Goal: Communication & Community: Share content

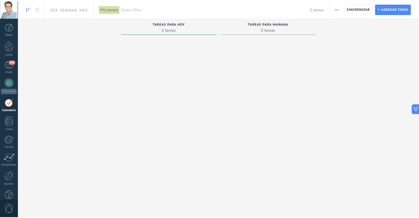
scroll to position [41, 0]
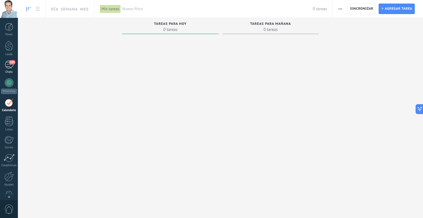
click at [9, 66] on div "105" at bounding box center [9, 65] width 9 height 8
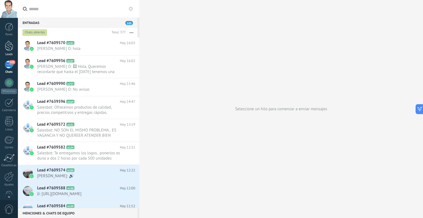
click at [10, 49] on div at bounding box center [9, 46] width 8 height 10
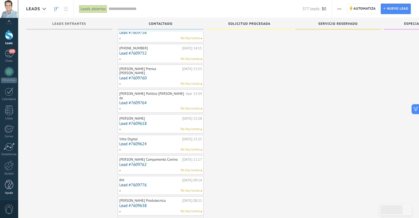
scroll to position [457, 0]
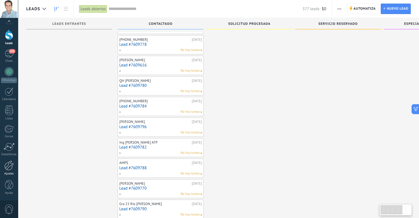
click at [8, 170] on link "Ajustes" at bounding box center [9, 168] width 18 height 15
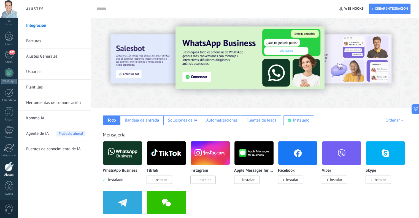
scroll to position [11, 0]
click at [10, 37] on div at bounding box center [9, 35] width 8 height 10
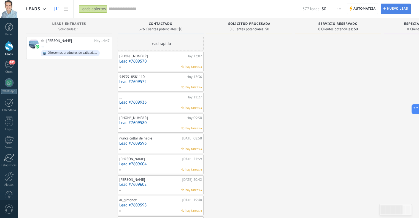
click at [404, 9] on span "Nuevo lead" at bounding box center [398, 9] width 22 height 10
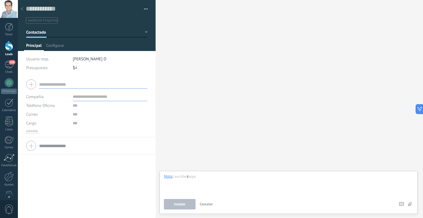
click at [24, 8] on div at bounding box center [22, 9] width 8 height 11
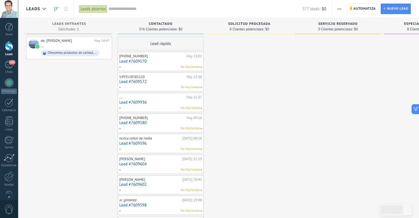
click at [243, 28] on span "0 Clientes potenciales:" at bounding box center [247, 29] width 34 height 3
click at [152, 55] on div "[PHONE_NUMBER]" at bounding box center [152, 56] width 66 height 4
click at [168, 58] on div "[PHONE_NUMBER] [DATE] 13:02 Lead #7609570 No hay tareas" at bounding box center [160, 61] width 83 height 16
click at [170, 62] on link "Lead #7609570" at bounding box center [160, 61] width 83 height 5
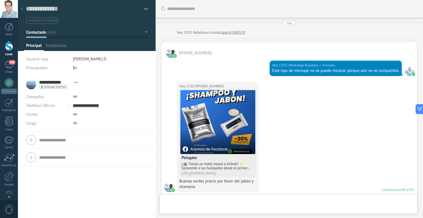
scroll to position [623, 0]
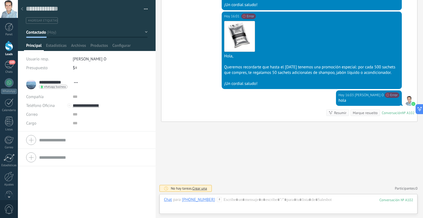
click at [201, 187] on span "Crear una" at bounding box center [200, 188] width 15 height 5
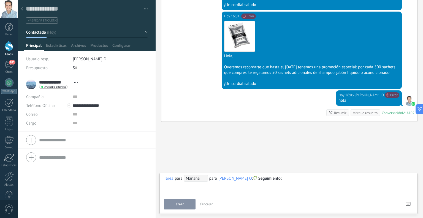
click at [182, 203] on span "Crear" at bounding box center [180, 204] width 8 height 4
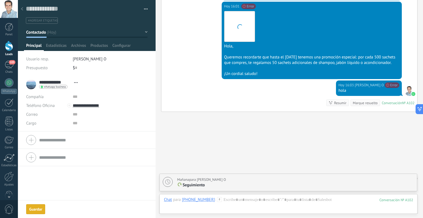
scroll to position [642, 0]
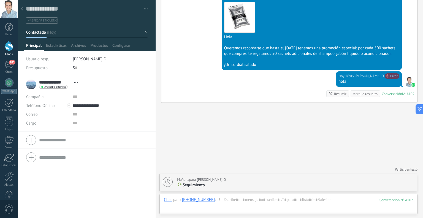
click at [259, 179] on div "[DATE] para [PERSON_NAME] O" at bounding box center [295, 180] width 237 height 6
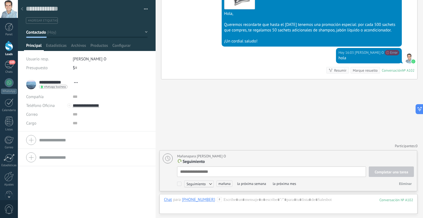
click at [217, 170] on textarea at bounding box center [271, 172] width 189 height 10
type textarea "*"
type textarea "**"
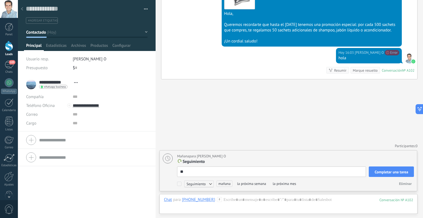
type textarea "***"
type textarea "****"
type textarea "*****"
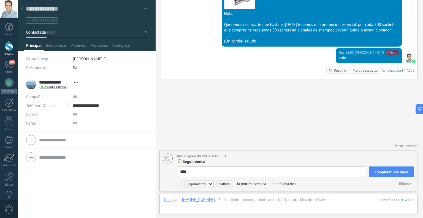
type textarea "*****"
type textarea "******"
type textarea "*******"
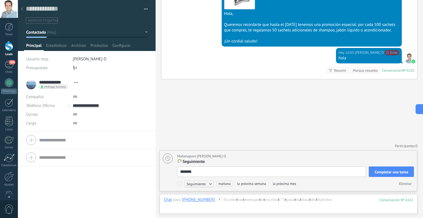
type textarea "********"
click at [209, 184] on span "Seguimiento" at bounding box center [198, 184] width 29 height 7
click at [395, 170] on span "Completar una tarea" at bounding box center [392, 172] width 34 height 4
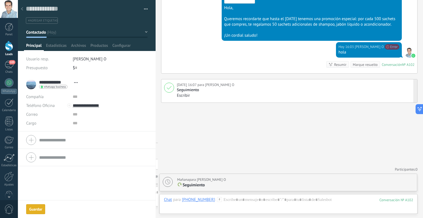
scroll to position [671, 0]
click at [186, 92] on div "Seguimiento" at bounding box center [188, 90] width 22 height 6
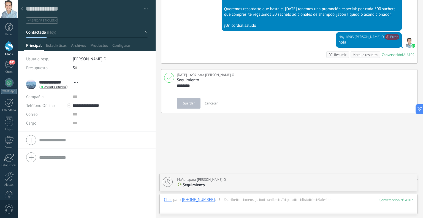
scroll to position [6, 0]
click at [186, 83] on div "Seguimiento" at bounding box center [188, 80] width 22 height 6
click at [192, 93] on div at bounding box center [192, 93] width 0 height 0
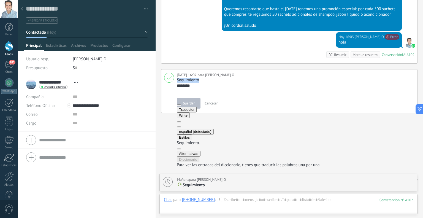
click at [181, 127] on button at bounding box center [179, 128] width 4 height 2
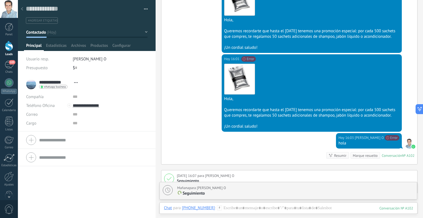
scroll to position [671, 0]
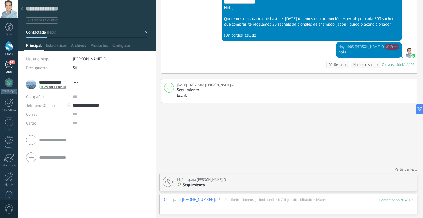
click at [10, 61] on span "105" at bounding box center [12, 62] width 6 height 4
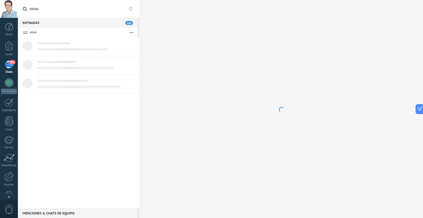
scroll to position [41, 0]
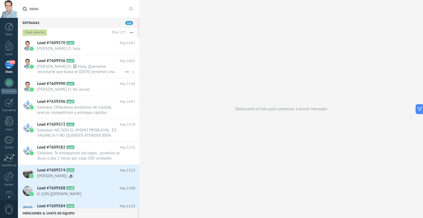
click at [76, 69] on span "[PERSON_NAME] O: 🖼 Hola, Queremos recordarte que hasta el [DATE] tenemos una pr…" at bounding box center [81, 69] width 88 height 10
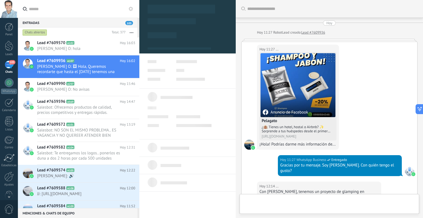
scroll to position [527, 0]
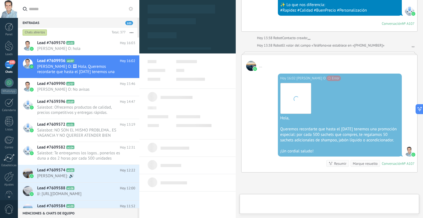
type textarea "**********"
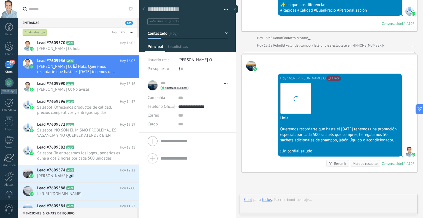
scroll to position [8, 0]
click at [281, 198] on div at bounding box center [328, 205] width 169 height 17
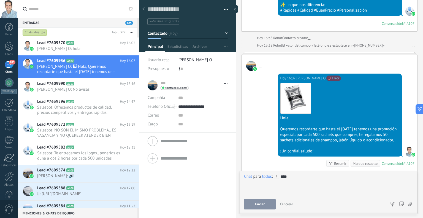
click at [262, 203] on span "Enviar" at bounding box center [260, 204] width 10 height 4
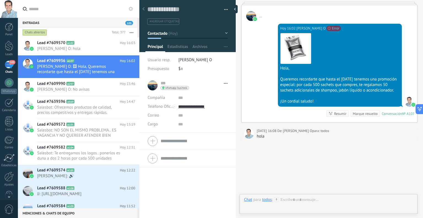
click at [236, 79] on div at bounding box center [236, 109] width 0 height 218
type textarea "********"
click at [276, 138] on div "hola" at bounding box center [336, 137] width 158 height 6
click at [267, 135] on div "hola" at bounding box center [336, 137] width 158 height 6
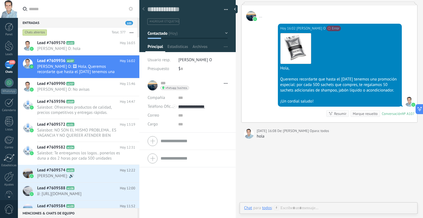
click at [129, 23] on span "105" at bounding box center [129, 23] width 8 height 4
click at [168, 21] on span "#agregar etiquetas" at bounding box center [164, 22] width 29 height 4
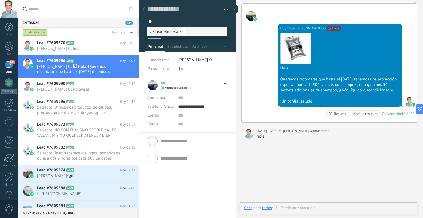
click at [195, 21] on input "**" at bounding box center [187, 22] width 77 height 6
type input "**"
click at [7, 50] on div at bounding box center [9, 46] width 8 height 10
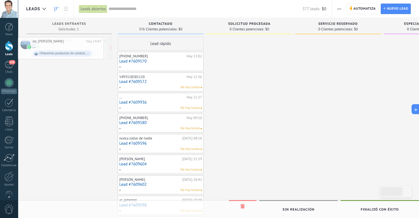
drag, startPoint x: 96, startPoint y: 47, endPoint x: 81, endPoint y: 46, distance: 15.8
drag, startPoint x: 168, startPoint y: 84, endPoint x: 59, endPoint y: 87, distance: 109.2
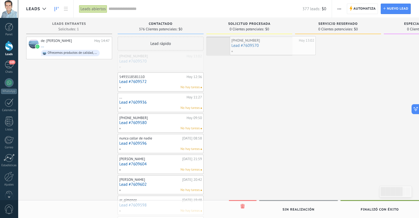
drag, startPoint x: 147, startPoint y: 61, endPoint x: 256, endPoint y: 46, distance: 110.6
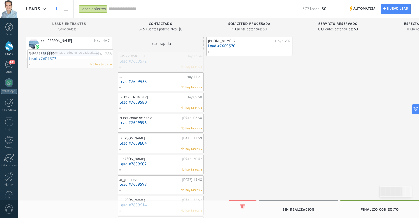
drag, startPoint x: 161, startPoint y: 67, endPoint x: 71, endPoint y: 65, distance: 90.5
drag, startPoint x: 169, startPoint y: 66, endPoint x: 149, endPoint y: 69, distance: 20.4
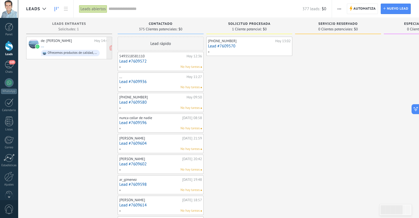
click at [58, 45] on div "de: [PERSON_NAME][DATE] 14:47 ... Ofrecemos productos de calidad, precios compe…" at bounding box center [75, 48] width 69 height 19
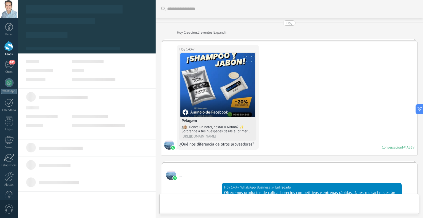
type textarea "**********"
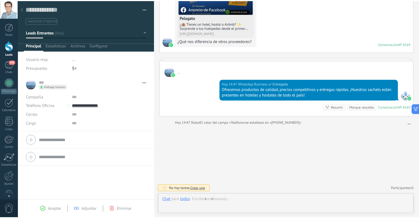
scroll to position [103, 0]
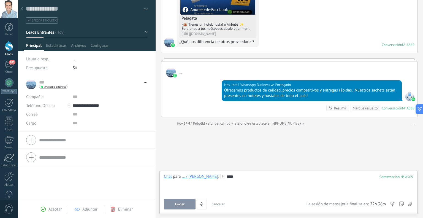
click at [180, 202] on button "Enviar" at bounding box center [180, 204] width 32 height 10
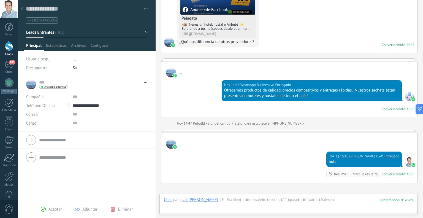
click at [8, 46] on div at bounding box center [9, 46] width 8 height 10
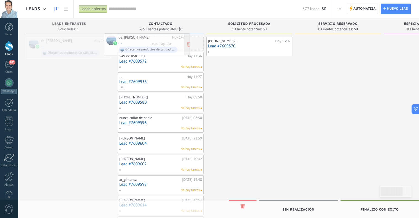
drag, startPoint x: 63, startPoint y: 50, endPoint x: 141, endPoint y: 47, distance: 77.8
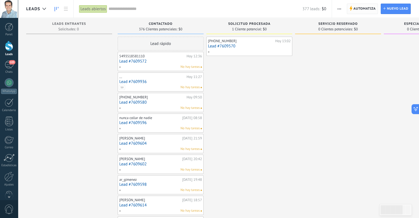
click at [364, 7] on span "Automatiza" at bounding box center [365, 9] width 22 height 10
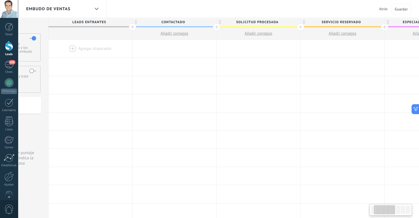
scroll to position [0, 74]
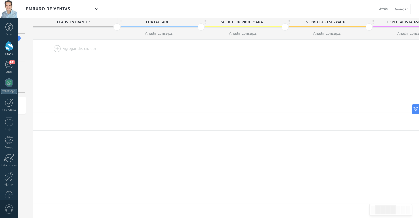
drag, startPoint x: 92, startPoint y: 37, endPoint x: 0, endPoint y: 58, distance: 94.4
click at [0, 58] on body ".abccls-1,.abccls-2{fill-rule:evenodd}.abccls-2{fill:#fff} .abfcls-1{fill:none}…" at bounding box center [209, 109] width 419 height 218
drag, startPoint x: 350, startPoint y: 29, endPoint x: 217, endPoint y: 32, distance: 132.6
click at [217, 32] on div "Leads Entrantes Contactado Añadir consejos Solicitud procesada Añadir consejos …" at bounding box center [369, 29] width 673 height 22
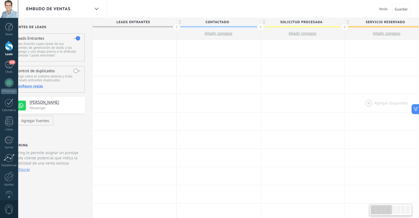
scroll to position [0, 0]
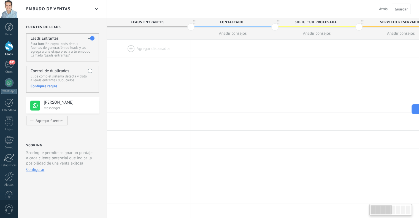
drag, startPoint x: 133, startPoint y: 79, endPoint x: 282, endPoint y: 92, distance: 149.5
click at [419, 111] on html ".abccls-1,.abccls-2{fill-rule:evenodd}.abccls-2{fill:#fff} .abfcls-1{fill:none}…" at bounding box center [209, 109] width 419 height 218
click at [65, 173] on div "Scoring Scoring le permite asignar un puntaje a cada cliente potencial que indi…" at bounding box center [62, 160] width 73 height 34
click at [170, 6] on div "Embudo de ventas Atrás Cancelar Guardar" at bounding box center [218, 9] width 401 height 18
click at [161, 23] on span "Leads Entrantes" at bounding box center [147, 22] width 81 height 9
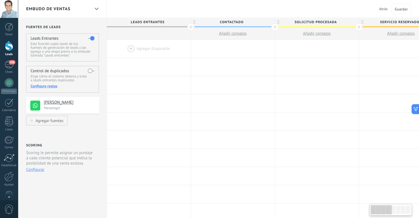
drag, startPoint x: 159, startPoint y: 22, endPoint x: 160, endPoint y: 29, distance: 8.0
click at [159, 22] on span "Leads Entrantes" at bounding box center [147, 22] width 81 height 9
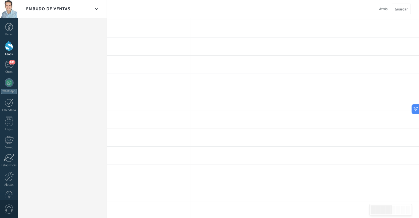
scroll to position [202, 0]
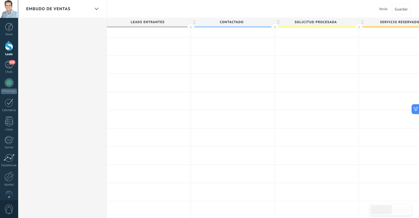
click at [9, 49] on div at bounding box center [9, 46] width 8 height 10
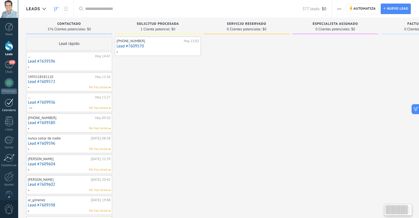
drag, startPoint x: 398, startPoint y: 68, endPoint x: 0, endPoint y: 102, distance: 399.6
click at [0, 101] on body ".abccls-1,.abccls-2{fill-rule:evenodd}.abccls-2{fill:#fff} .abfcls-1{fill:none}…" at bounding box center [209, 109] width 419 height 218
click at [67, 9] on icon at bounding box center [66, 9] width 4 height 4
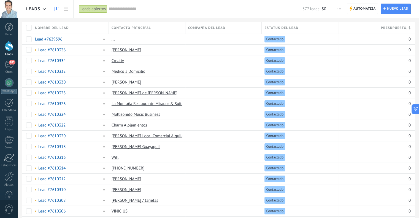
click at [57, 7] on icon at bounding box center [57, 9] width 4 height 4
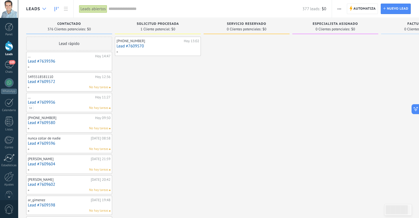
click at [45, 9] on use at bounding box center [44, 9] width 4 height 2
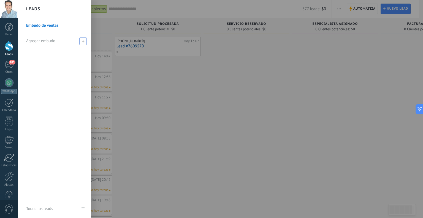
click at [81, 41] on span at bounding box center [82, 40] width 7 height 7
click at [60, 41] on input "text" at bounding box center [52, 41] width 52 height 9
click at [183, 6] on div at bounding box center [229, 109] width 423 height 218
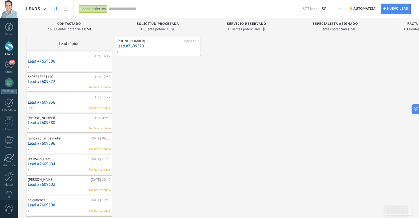
click at [122, 10] on input "text" at bounding box center [206, 9] width 194 height 6
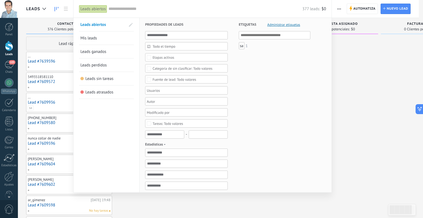
click at [362, 44] on div at bounding box center [211, 109] width 423 height 218
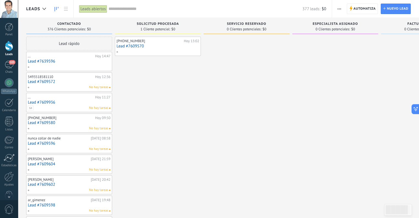
click at [7, 50] on div at bounding box center [9, 46] width 8 height 10
click at [340, 10] on span "button" at bounding box center [340, 9] width 4 height 10
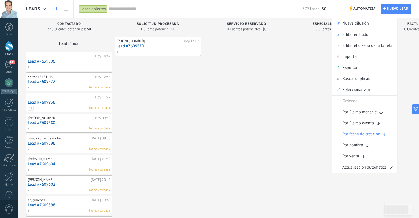
click at [280, 9] on input "text" at bounding box center [206, 9] width 194 height 6
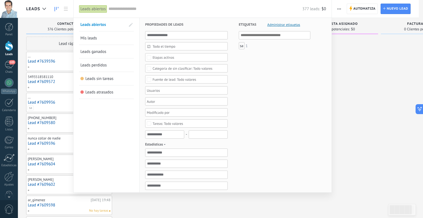
click at [385, 136] on div at bounding box center [211, 109] width 423 height 218
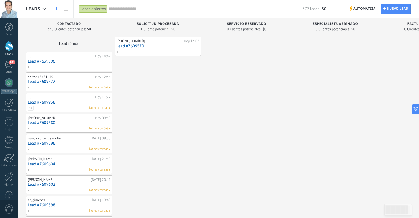
click at [337, 7] on button "button" at bounding box center [340, 9] width 8 height 10
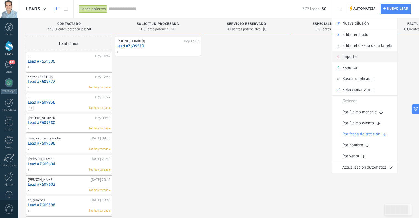
click at [350, 58] on span "Importar" at bounding box center [350, 56] width 15 height 11
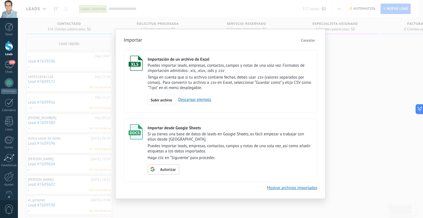
click at [193, 99] on link "Descargar ejemplo" at bounding box center [193, 99] width 36 height 5
click at [286, 39] on div "Importar Cancelar" at bounding box center [221, 40] width 194 height 8
click at [286, 31] on div "Importar Cancelar Importación de un archivo de Excel Puedes importar leads, emp…" at bounding box center [220, 114] width 211 height 170
click at [167, 101] on span "Subir archivo" at bounding box center [162, 100] width 22 height 4
click at [0, 0] on input "Importación de un archivo de Excel Puedes importar leads, empresas, contactos, …" at bounding box center [0, 0] width 0 height 0
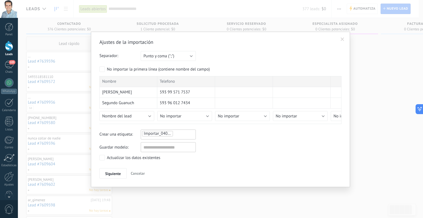
click at [184, 135] on div "Importar_04092025_1617" at bounding box center [168, 133] width 53 height 7
type input "*"
type input "*********"
click at [300, 56] on div "Separador: Punto y coma (";") Coma (",") Tabulación (" ") Punto y coma (";")" at bounding box center [221, 56] width 242 height 10
click at [176, 132] on ul "Importado" at bounding box center [168, 133] width 53 height 7
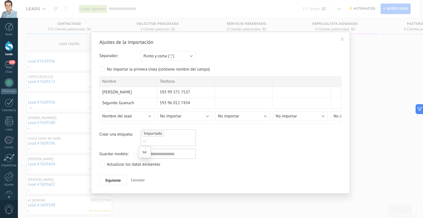
type input "*"
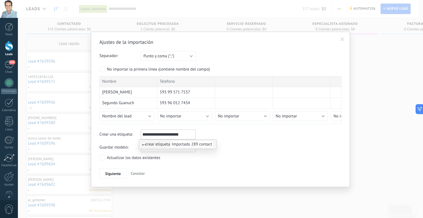
type input "**********"
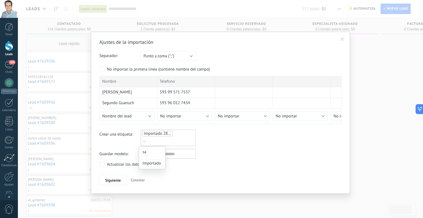
click at [216, 175] on div "Siguiente Cancelar" at bounding box center [221, 180] width 242 height 10
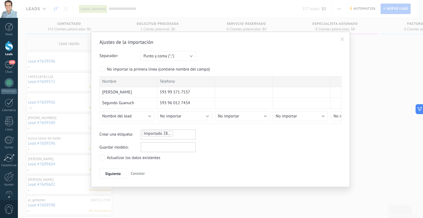
click at [179, 146] on input "text" at bounding box center [168, 147] width 55 height 10
type input "**********"
click at [116, 173] on span "Siguiente" at bounding box center [113, 174] width 16 height 4
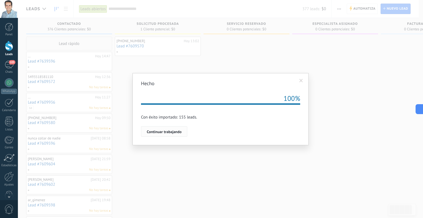
click at [170, 132] on span "Continuar trabajando" at bounding box center [164, 132] width 35 height 4
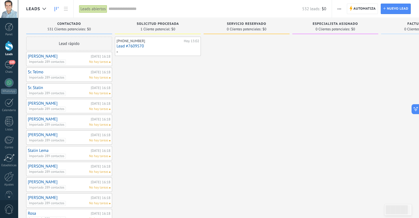
click at [124, 8] on input "text" at bounding box center [206, 9] width 194 height 6
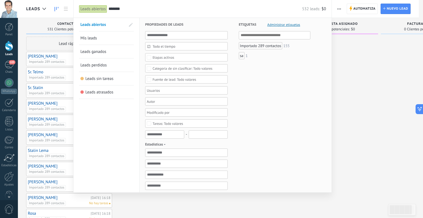
type input "*******"
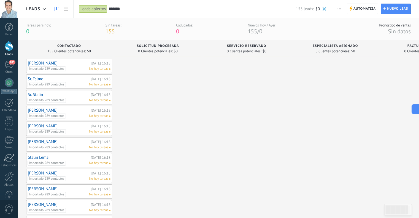
click at [320, 7] on span "$0" at bounding box center [318, 8] width 4 height 5
click at [325, 9] on span at bounding box center [325, 9] width 4 height 4
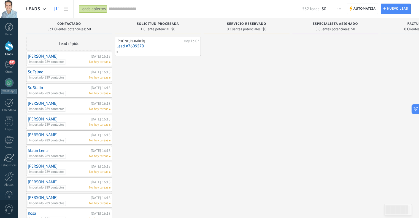
click at [326, 8] on span "$0" at bounding box center [324, 8] width 4 height 5
click at [160, 52] on div at bounding box center [157, 51] width 82 height 5
click at [159, 45] on link "Lead #7609570" at bounding box center [158, 46] width 83 height 5
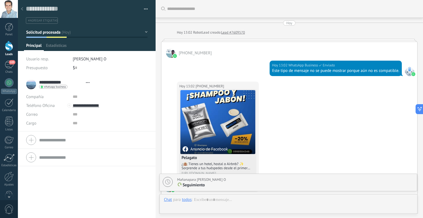
type textarea "**********"
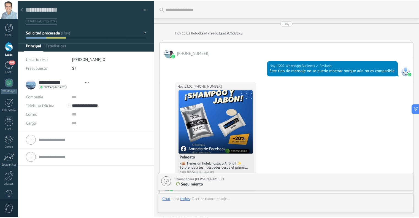
scroll to position [680, 0]
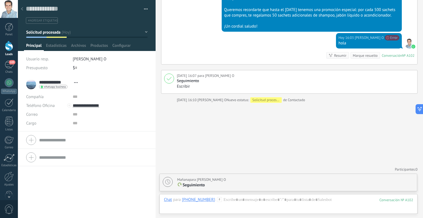
click at [21, 11] on div at bounding box center [22, 9] width 8 height 11
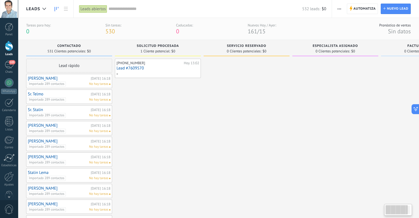
click at [75, 50] on span "531 Clientes potenciales:" at bounding box center [66, 51] width 38 height 3
click at [66, 8] on icon at bounding box center [66, 9] width 4 height 4
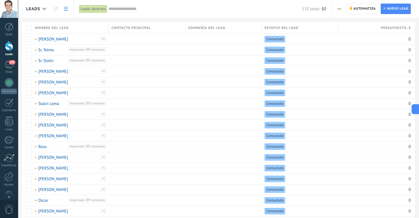
drag, startPoint x: 353, startPoint y: 156, endPoint x: 423, endPoint y: 126, distance: 76.9
click at [419, 126] on html ".abccls-1,.abccls-2{fill-rule:evenodd}.abccls-2{fill:#fff} .abfcls-1{fill:none}…" at bounding box center [209, 109] width 419 height 218
click at [53, 9] on link at bounding box center [56, 9] width 9 height 11
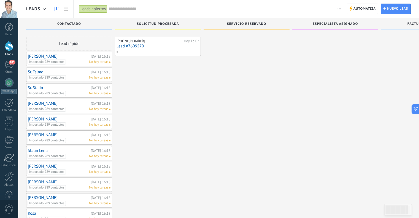
click at [135, 8] on input "text" at bounding box center [218, 9] width 218 height 6
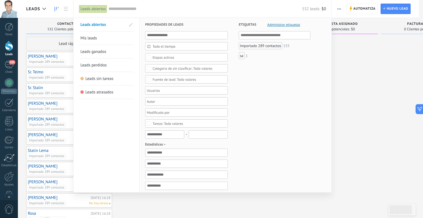
click at [92, 39] on span "Mis leads" at bounding box center [89, 38] width 17 height 5
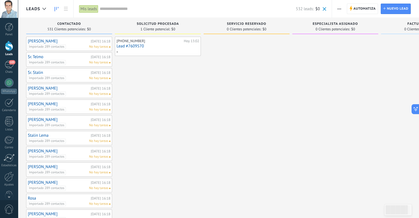
click at [101, 6] on input "text" at bounding box center [198, 9] width 196 height 6
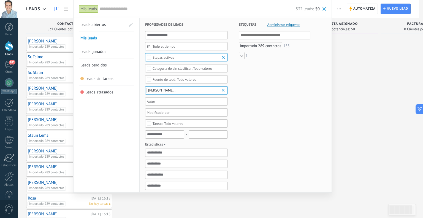
click at [265, 45] on div "Importado 289 contactos" at bounding box center [261, 45] width 44 height 7
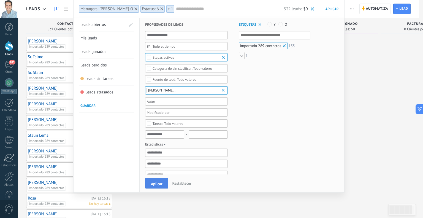
click at [157, 186] on span "Aplicar" at bounding box center [157, 184] width 12 height 4
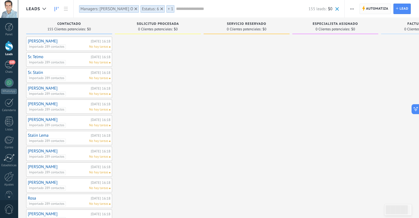
click at [365, 7] on span "Automatiza Automatiza" at bounding box center [375, 9] width 31 height 10
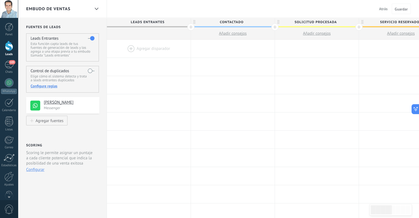
click at [382, 8] on span "Atrás" at bounding box center [383, 8] width 9 height 5
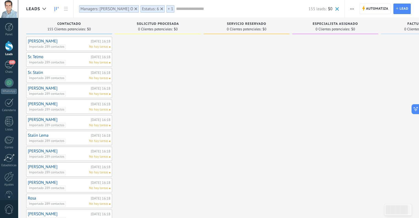
click at [352, 9] on icon "button" at bounding box center [352, 9] width 4 height 1
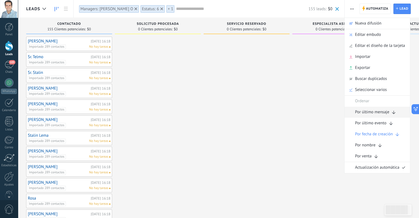
click at [378, 114] on span "Por último mensaje" at bounding box center [372, 112] width 34 height 11
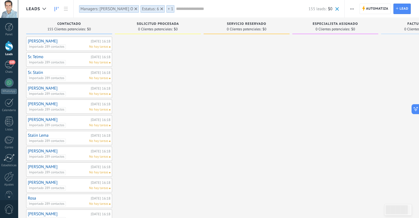
click at [337, 7] on span at bounding box center [338, 9] width 4 height 4
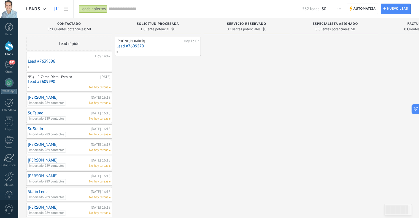
click at [324, 8] on span "$0" at bounding box center [324, 8] width 4 height 5
click at [80, 66] on div at bounding box center [69, 67] width 82 height 5
click at [77, 66] on div at bounding box center [69, 67] width 82 height 5
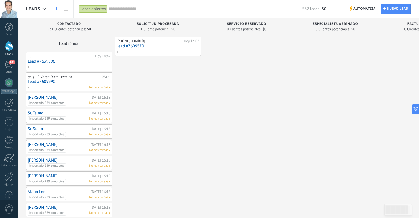
click at [339, 6] on span "button" at bounding box center [340, 9] width 4 height 10
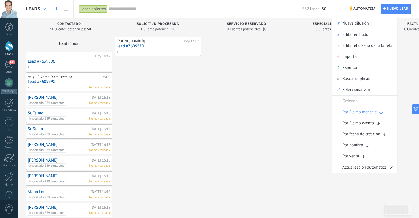
click at [42, 8] on div at bounding box center [44, 9] width 9 height 11
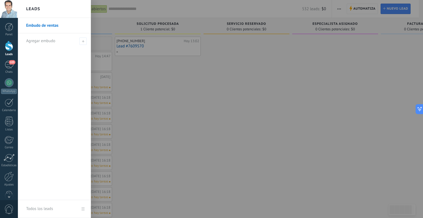
click at [201, 5] on div at bounding box center [229, 109] width 423 height 218
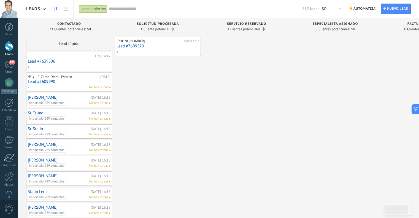
click at [340, 9] on icon "button" at bounding box center [340, 9] width 4 height 1
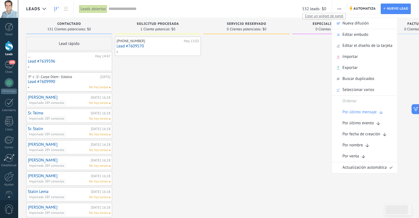
click at [312, 10] on span "532 leads:" at bounding box center [311, 8] width 18 height 5
click at [149, 7] on input "text" at bounding box center [206, 9] width 194 height 6
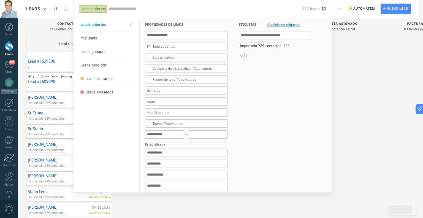
click at [279, 25] on span "Administrar etiquetas" at bounding box center [284, 25] width 33 height 4
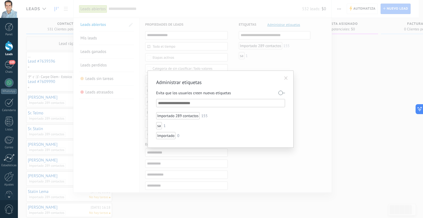
click at [286, 79] on span at bounding box center [287, 78] width 4 height 4
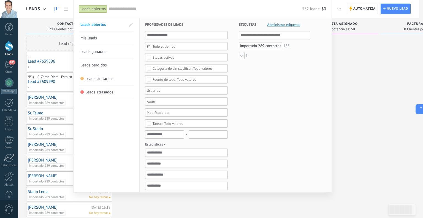
click at [262, 46] on div "Importado 289 contactos" at bounding box center [261, 45] width 44 height 7
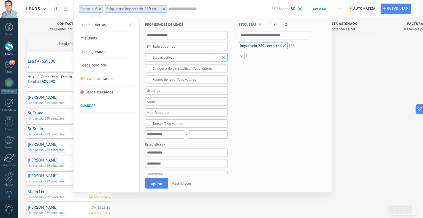
click at [160, 182] on span "Aplicar" at bounding box center [157, 184] width 12 height 4
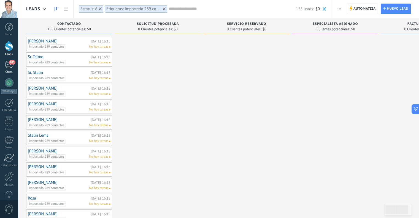
click at [10, 66] on div "105" at bounding box center [9, 65] width 9 height 8
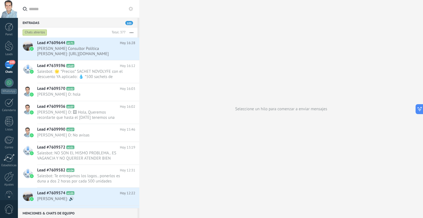
click at [133, 31] on button "button" at bounding box center [132, 33] width 12 height 10
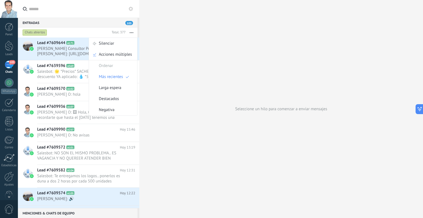
click at [133, 31] on button "button" at bounding box center [132, 33] width 12 height 10
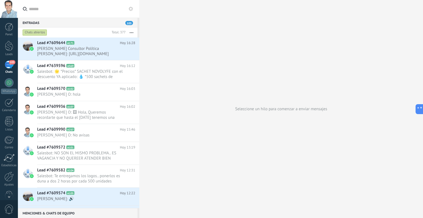
click at [132, 7] on icon at bounding box center [131, 9] width 4 height 4
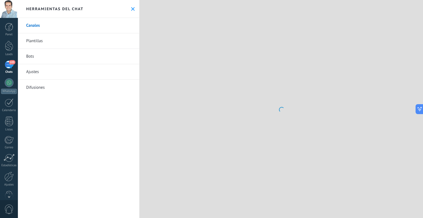
click at [131, 10] on use at bounding box center [133, 9] width 4 height 4
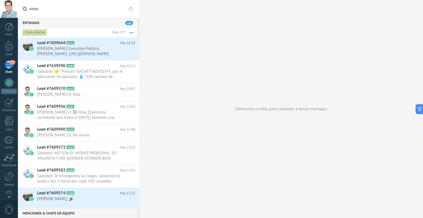
click at [130, 10] on icon at bounding box center [131, 9] width 4 height 4
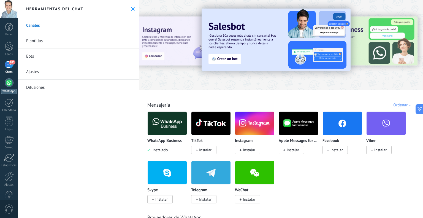
click at [3, 82] on link "WhatsApp" at bounding box center [9, 86] width 18 height 16
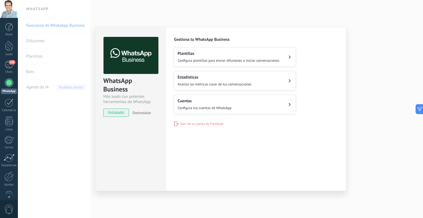
click at [293, 56] on button "Plantillas Configura plantillas para enviar difusiones e iniciar conversaciones" at bounding box center [235, 56] width 122 height 19
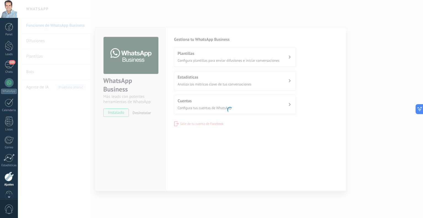
scroll to position [11, 0]
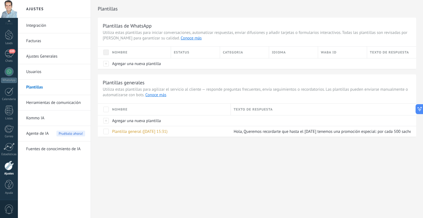
click at [67, 103] on link "Herramientas de comunicación" at bounding box center [55, 102] width 59 height 15
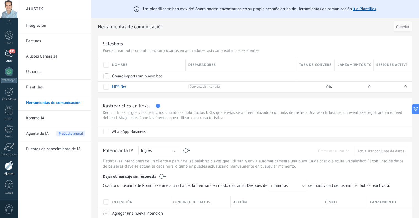
click at [8, 55] on div "106" at bounding box center [9, 54] width 9 height 8
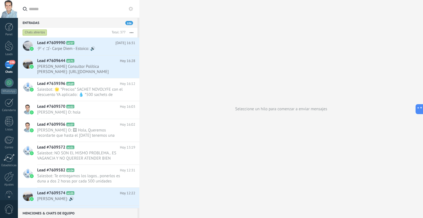
click at [130, 10] on icon at bounding box center [131, 9] width 4 height 4
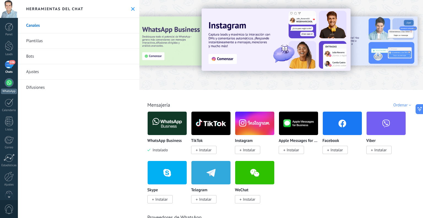
click at [9, 84] on div at bounding box center [9, 82] width 9 height 9
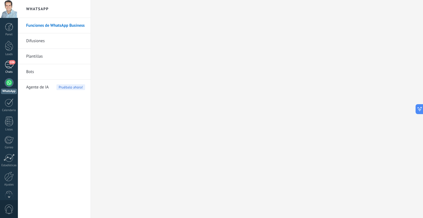
click at [8, 62] on div "106" at bounding box center [9, 65] width 9 height 8
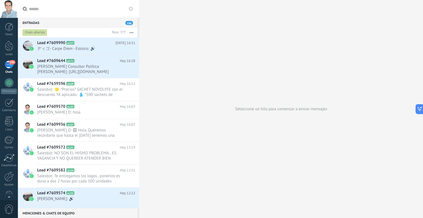
click at [132, 32] on icon "button" at bounding box center [132, 32] width 4 height 1
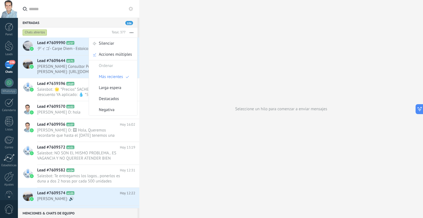
click at [130, 9] on icon at bounding box center [131, 9] width 4 height 4
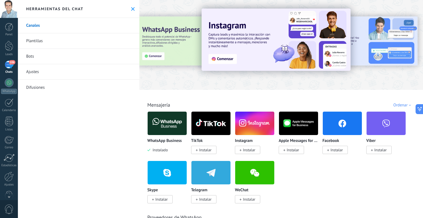
click at [78, 42] on link "Plantillas" at bounding box center [79, 40] width 122 height 15
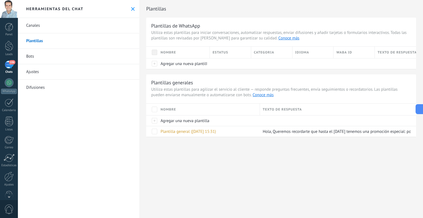
click at [65, 57] on link "Bots" at bounding box center [79, 56] width 122 height 15
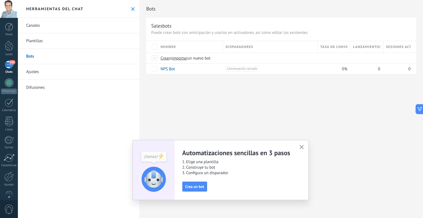
click at [69, 75] on link "Ajustes" at bounding box center [79, 71] width 122 height 15
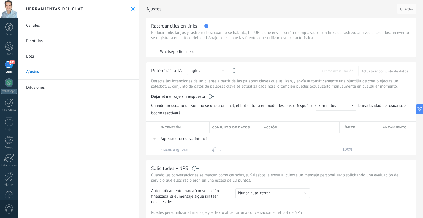
click at [61, 90] on link "Difusiones" at bounding box center [79, 87] width 122 height 15
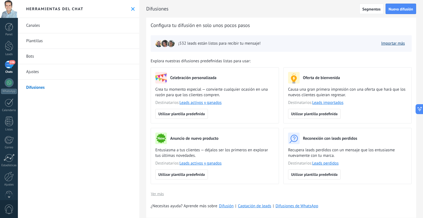
drag, startPoint x: 403, startPoint y: 10, endPoint x: 383, endPoint y: 44, distance: 39.2
click at [234, 45] on span "¡532 leads están listos para recibir tu mensaje!" at bounding box center [219, 44] width 82 height 6
click at [399, 8] on span "Nueva difusión" at bounding box center [401, 9] width 25 height 4
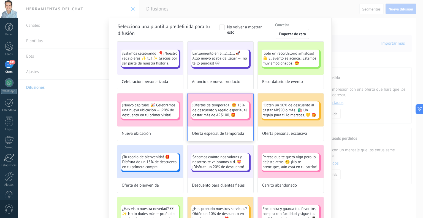
click at [214, 108] on span "¡Ofertas de temporada! 🤩 15% de descuento y regalo especial al gastar más de AR…" at bounding box center [220, 110] width 55 height 15
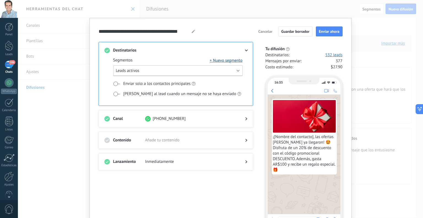
click at [202, 70] on button "Leads activos" at bounding box center [178, 70] width 130 height 11
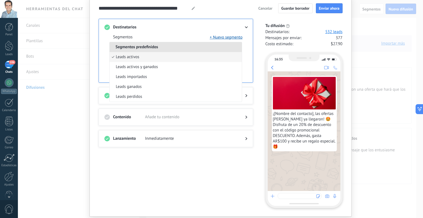
scroll to position [39, 0]
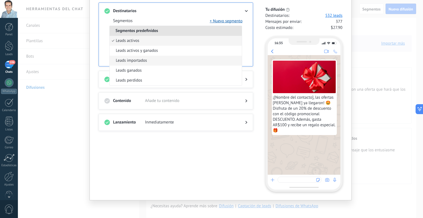
click at [165, 60] on li "Leads importados" at bounding box center [176, 61] width 132 height 10
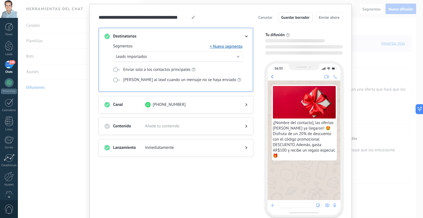
scroll to position [0, 0]
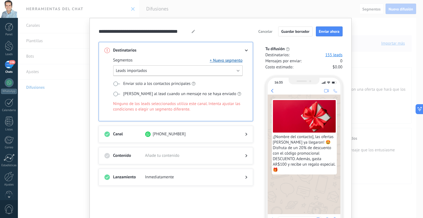
click at [237, 69] on button "Leads importados" at bounding box center [178, 70] width 130 height 11
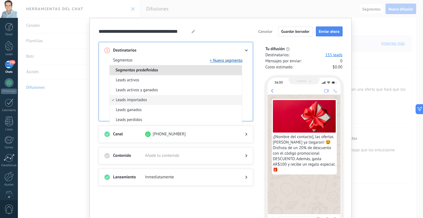
click at [162, 45] on div "Destinatarios Segmentos + Nuevo segmento Segmentos predefinidos Leads activos L…" at bounding box center [176, 81] width 155 height 79
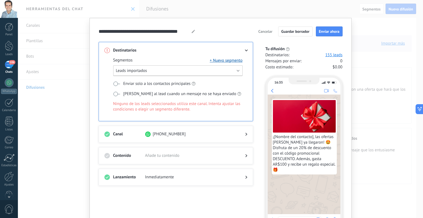
click at [148, 70] on button "Leads importados" at bounding box center [178, 70] width 130 height 11
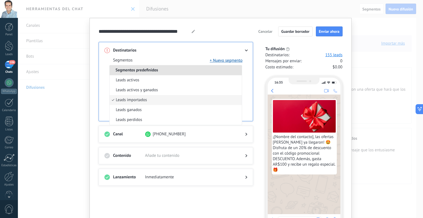
click at [226, 57] on div "Segmentos + Nuevo segmento Segmentos predefinidos Leads activos Leads activos y…" at bounding box center [175, 87] width 143 height 68
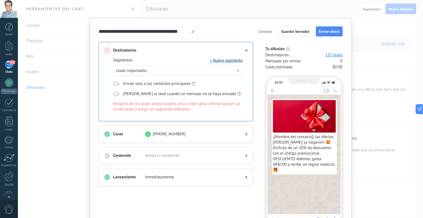
click at [226, 58] on button "+ Nuevo segmento" at bounding box center [226, 61] width 33 height 6
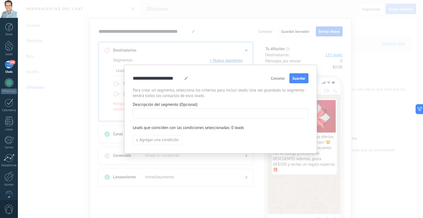
click at [189, 113] on input at bounding box center [220, 113] width 175 height 9
type input "****"
click at [162, 140] on span "Agregar una condición" at bounding box center [158, 140] width 39 height 4
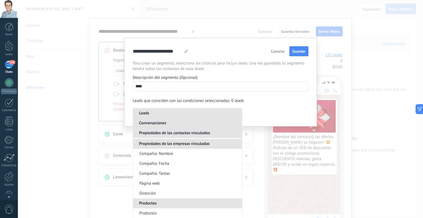
scroll to position [216, 0]
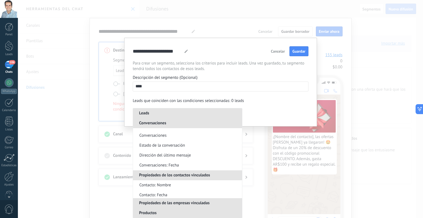
click at [295, 94] on div "**********" at bounding box center [221, 82] width 176 height 72
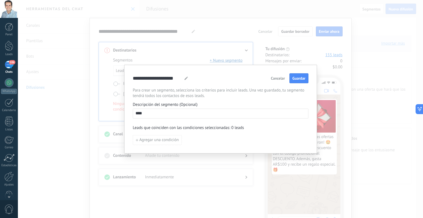
scroll to position [0, 0]
click at [281, 78] on span "Cancelar" at bounding box center [278, 78] width 14 height 4
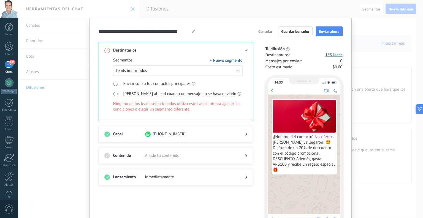
click at [246, 154] on use at bounding box center [247, 155] width 2 height 3
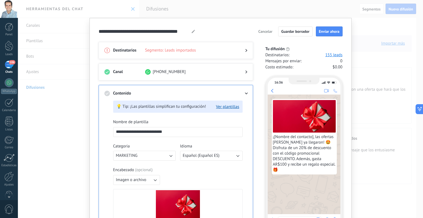
click at [248, 51] on div "Destinatarios Segmento: Leads importados" at bounding box center [176, 50] width 155 height 17
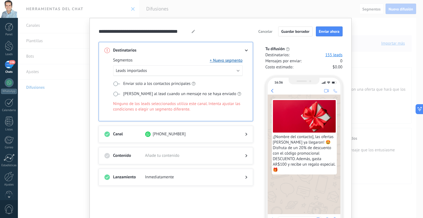
click at [246, 51] on icon at bounding box center [246, 51] width 3 height 2
click at [237, 71] on button "Leads importados" at bounding box center [178, 70] width 130 height 11
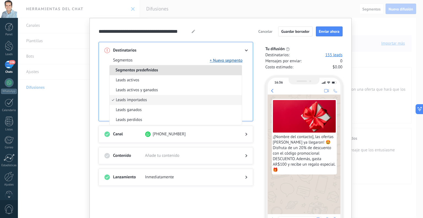
click at [207, 54] on div "Segmentos + Nuevo segmento Segmentos predefinidos Leads activos Leads activos y…" at bounding box center [175, 87] width 143 height 68
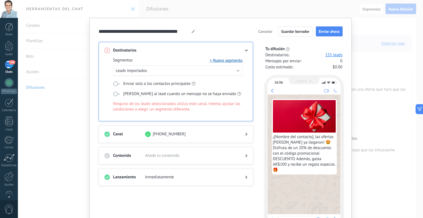
click at [116, 84] on span at bounding box center [116, 84] width 7 height 4
click at [116, 94] on span at bounding box center [116, 94] width 7 height 4
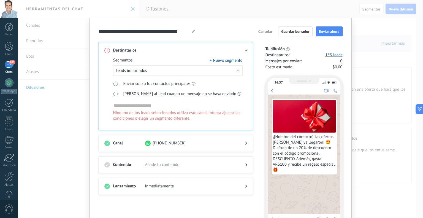
click at [177, 102] on input at bounding box center [150, 105] width 74 height 7
click at [260, 108] on div "16:37 ¡[Nombre del contacto], las ofertas [PERSON_NAME] ya llegaron! 🤩 Disfruta…" at bounding box center [301, 151] width 83 height 160
click at [150, 160] on div "Contenido Añade tu contenido" at bounding box center [176, 164] width 155 height 17
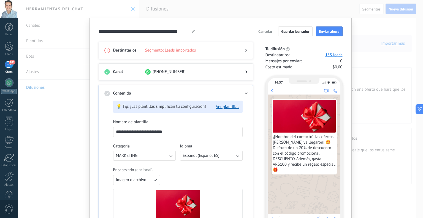
click at [246, 49] on div "Destinatarios Segmento: Leads importados" at bounding box center [176, 50] width 155 height 17
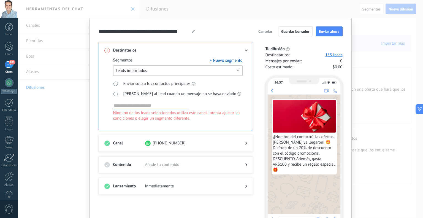
click at [167, 69] on button "Leads importados" at bounding box center [178, 70] width 130 height 11
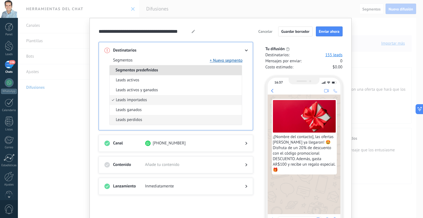
click at [139, 121] on span "Leads perdidos" at bounding box center [129, 120] width 26 height 6
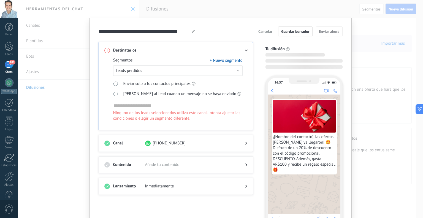
click at [139, 121] on div "Segmentos + Nuevo segmento Leads perdidos Enviar solo a los contactos principal…" at bounding box center [178, 93] width 130 height 71
click at [150, 71] on button "Leads perdidos" at bounding box center [178, 70] width 130 height 11
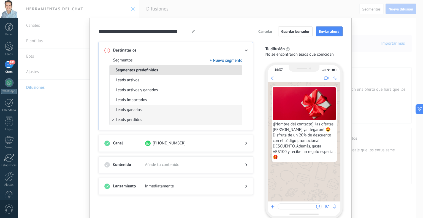
click at [134, 109] on span "Leads ganados" at bounding box center [129, 110] width 26 height 6
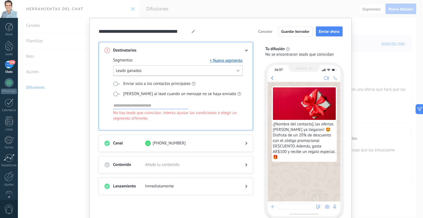
click at [142, 71] on button "Leads ganados" at bounding box center [178, 70] width 130 height 11
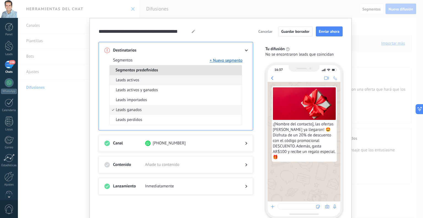
click at [137, 81] on span "Leads activos" at bounding box center [127, 80] width 23 height 6
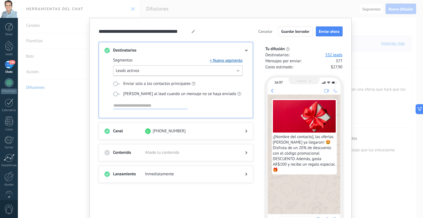
click at [171, 72] on button "Leads activos" at bounding box center [178, 70] width 130 height 11
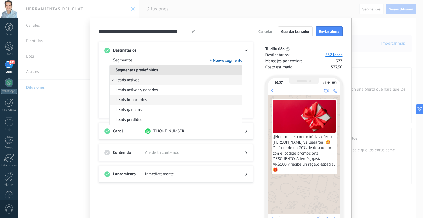
click at [149, 100] on li "Leads importados" at bounding box center [176, 100] width 132 height 10
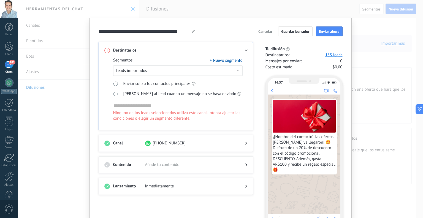
click at [116, 93] on span at bounding box center [116, 94] width 7 height 4
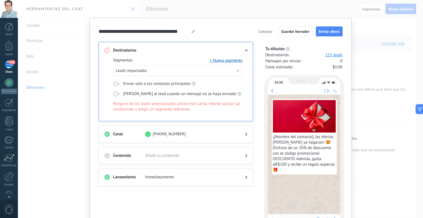
click at [116, 84] on span at bounding box center [116, 84] width 7 height 4
click at [172, 108] on span "Ninguno de los leads seleccionados utiliza este canal. Intenta ajustar las cond…" at bounding box center [178, 106] width 130 height 11
click at [235, 69] on button "Leads importados" at bounding box center [178, 70] width 130 height 11
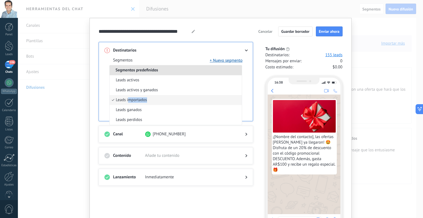
drag, startPoint x: 128, startPoint y: 98, endPoint x: 201, endPoint y: 100, distance: 73.1
click at [201, 100] on li "Leads importados" at bounding box center [176, 100] width 132 height 10
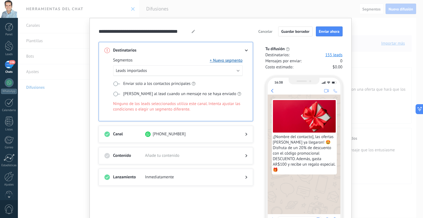
click at [159, 156] on span "Añade tu contenido" at bounding box center [190, 156] width 91 height 6
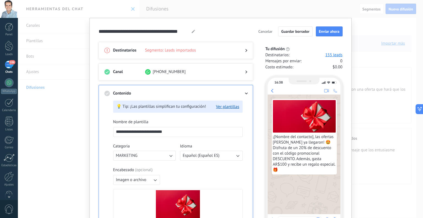
scroll to position [101, 0]
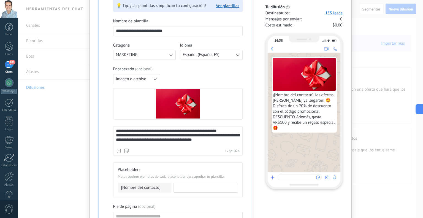
drag, startPoint x: 152, startPoint y: 149, endPoint x: 143, endPoint y: 149, distance: 8.6
click at [151, 149] on div "Nombre del contacto Nombre Apellido Contacto ID Contacto usuario responsable Co…" at bounding box center [178, 151] width 124 height 6
click at [135, 141] on div "**********" at bounding box center [178, 137] width 124 height 17
click at [185, 135] on div "**********" at bounding box center [178, 137] width 124 height 17
drag, startPoint x: 225, startPoint y: 142, endPoint x: 92, endPoint y: 106, distance: 137.7
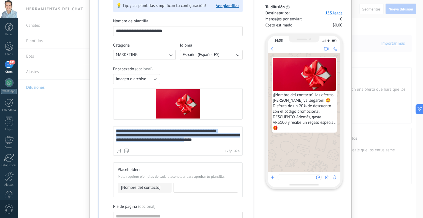
click at [87, 103] on div "**********" at bounding box center [221, 109] width 406 height 218
drag, startPoint x: 155, startPoint y: 126, endPoint x: 158, endPoint y: 128, distance: 3.1
click at [155, 126] on div "**********" at bounding box center [178, 140] width 130 height 29
drag, startPoint x: 157, startPoint y: 131, endPoint x: 215, endPoint y: 132, distance: 57.9
click at [215, 132] on div "**********" at bounding box center [178, 137] width 124 height 17
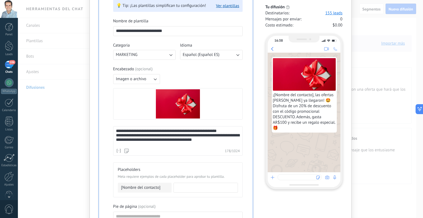
click at [204, 138] on div "**********" at bounding box center [178, 137] width 124 height 17
drag, startPoint x: 115, startPoint y: 135, endPoint x: 227, endPoint y: 146, distance: 112.7
click at [228, 145] on div "**********" at bounding box center [178, 137] width 124 height 17
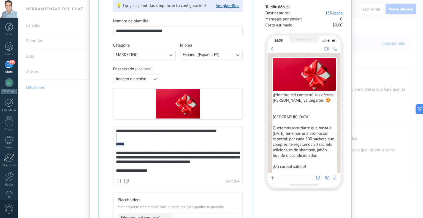
drag, startPoint x: 121, startPoint y: 144, endPoint x: 112, endPoint y: 139, distance: 10.4
click at [113, 141] on div "**********" at bounding box center [178, 156] width 130 height 60
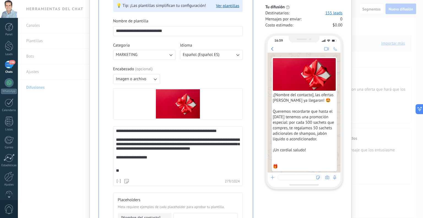
click at [157, 161] on div "**********" at bounding box center [177, 155] width 122 height 53
click at [156, 160] on div "**********" at bounding box center [177, 155] width 122 height 53
click at [157, 160] on div "**********" at bounding box center [177, 155] width 122 height 53
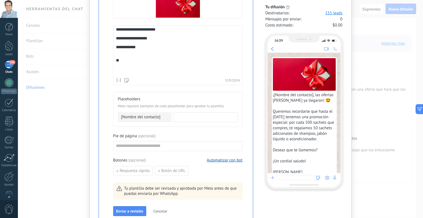
scroll to position [202, 0]
click at [132, 106] on span "Meta requiere ejemplos de cada placeholder para aprobar tu plantilla." at bounding box center [178, 106] width 120 height 6
click at [152, 118] on span "[Nombre del contacto]" at bounding box center [140, 117] width 39 height 6
click at [176, 116] on input at bounding box center [206, 116] width 64 height 9
click at [186, 116] on input at bounding box center [206, 116] width 64 height 9
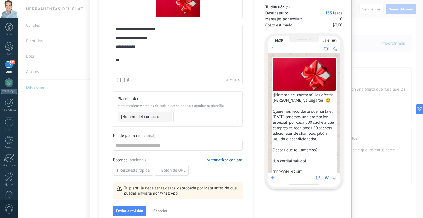
click at [186, 116] on input at bounding box center [206, 116] width 64 height 9
drag, startPoint x: 227, startPoint y: 104, endPoint x: 121, endPoint y: 108, distance: 105.4
click at [121, 108] on div "Placeholders Meta requiere ejemplos de cada placeholder para aprobar tu plantil…" at bounding box center [178, 109] width 130 height 35
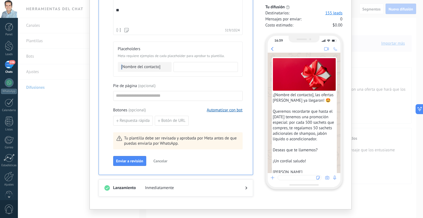
scroll to position [260, 0]
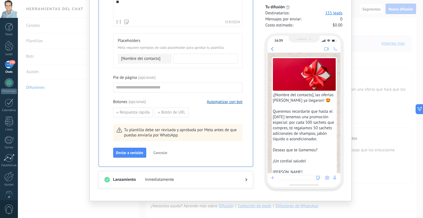
click at [178, 93] on div "**********" at bounding box center [178, 8] width 130 height 299
click at [231, 100] on button "Automatizar con bot" at bounding box center [225, 101] width 36 height 5
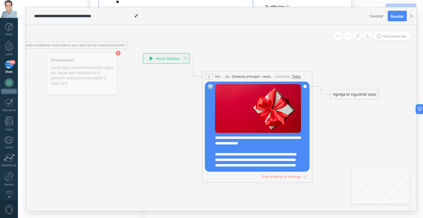
click at [118, 53] on use at bounding box center [118, 53] width 5 height 5
click at [162, 58] on div "**********" at bounding box center [166, 58] width 46 height 10
click at [355, 94] on div "Agrega el siguiente paso" at bounding box center [355, 94] width 48 height 9
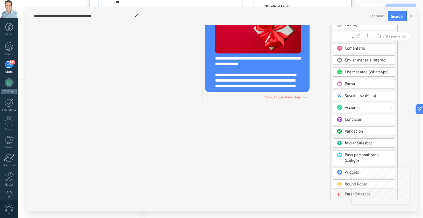
click at [411, 15] on use "button" at bounding box center [411, 16] width 3 height 3
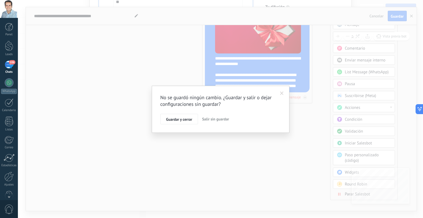
click at [214, 119] on span "Salir sin guardar" at bounding box center [215, 119] width 27 height 5
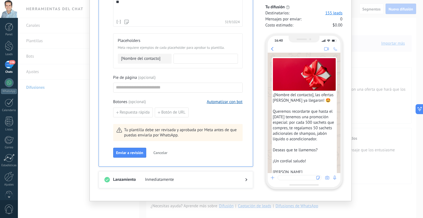
scroll to position [159, 0]
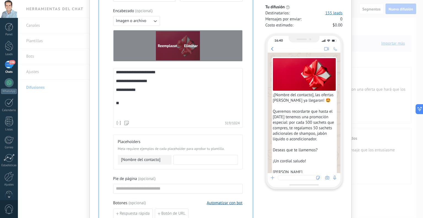
click at [170, 44] on span "Reemplazar" at bounding box center [167, 46] width 19 height 4
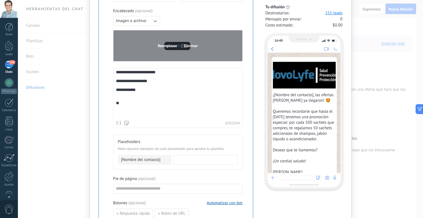
click at [164, 45] on span "Reemplazar" at bounding box center [167, 46] width 19 height 4
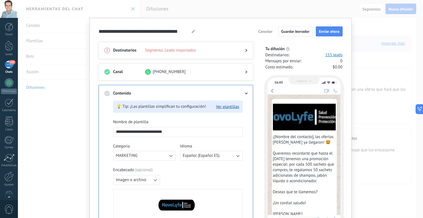
scroll to position [27, 0]
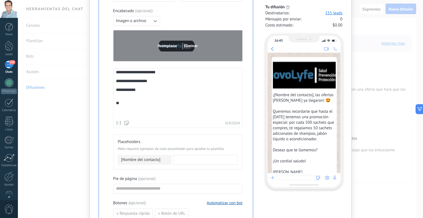
click at [165, 47] on span "Reemplazar" at bounding box center [167, 46] width 19 height 4
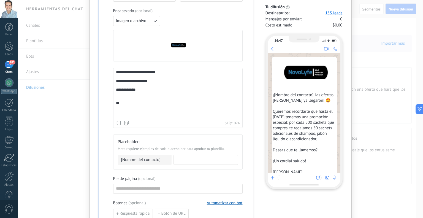
click at [248, 63] on div "**********" at bounding box center [176, 97] width 155 height 342
click at [302, 95] on span "¡[Nombre del contacto], las ofertas [PERSON_NAME] ya llegaron! 🤩 Queremos recor…" at bounding box center [304, 141] width 63 height 99
click at [296, 116] on span "¡[Nombre del contacto], las ofertas [PERSON_NAME] ya llegaron! 🤩 Queremos recor…" at bounding box center [304, 141] width 63 height 99
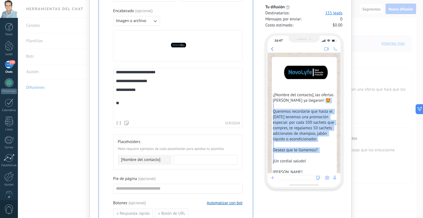
drag, startPoint x: 273, startPoint y: 112, endPoint x: 313, endPoint y: 155, distance: 59.1
click at [313, 155] on span "¡[Nombre del contacto], las ofertas [PERSON_NAME] ya llegaron! 🤩 Queremos recor…" at bounding box center [304, 141] width 63 height 99
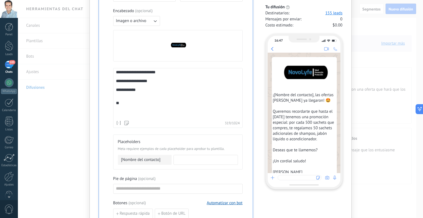
click at [305, 167] on span "¡[Nombre del contacto], las ofertas [PERSON_NAME] ya llegaron! 🤩 Queremos recor…" at bounding box center [304, 141] width 63 height 99
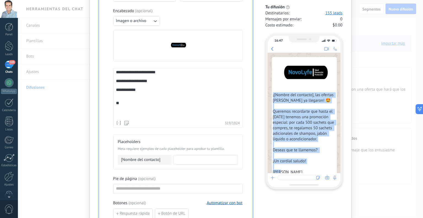
drag, startPoint x: 307, startPoint y: 167, endPoint x: 271, endPoint y: 93, distance: 82.4
click at [272, 93] on div "¡[Nombre del contacto], las ofertas [PERSON_NAME] ya llegaron! 🤩 Queremos recor…" at bounding box center [304, 125] width 65 height 136
copy span "¡[Nombre del contacto], las ofertas de verano ya llegaron! 🤩 Queremos recordart…"
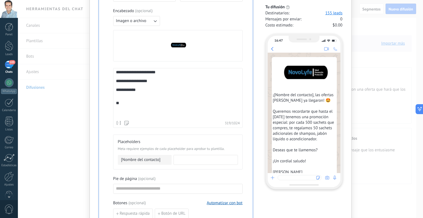
click at [147, 101] on div "**********" at bounding box center [177, 99] width 122 height 22
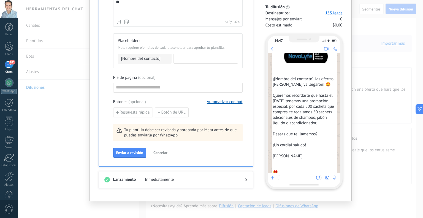
scroll to position [30, 0]
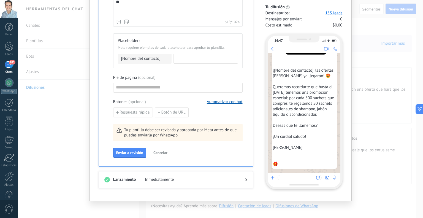
click at [189, 58] on input at bounding box center [206, 58] width 64 height 9
type input "**********"
click at [147, 86] on input at bounding box center [178, 87] width 129 height 9
click at [152, 76] on span "( opcional )" at bounding box center [146, 78] width 17 height 6
click at [160, 84] on input at bounding box center [178, 87] width 129 height 9
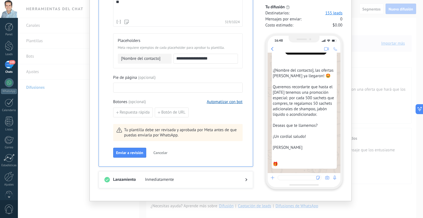
click at [156, 84] on input at bounding box center [178, 87] width 129 height 9
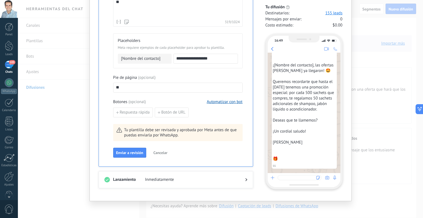
type input "*"
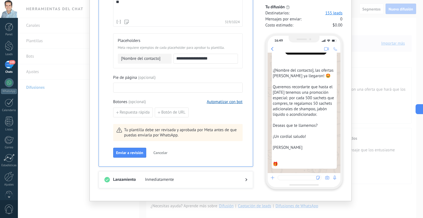
click at [163, 87] on input at bounding box center [178, 87] width 129 height 9
paste input "**********"
type input "**********"
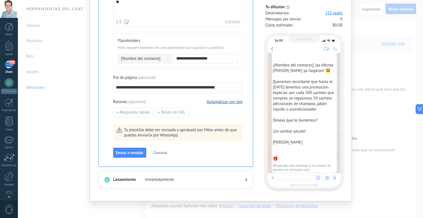
drag, startPoint x: 113, startPoint y: 81, endPoint x: 38, endPoint y: 80, distance: 74.7
click at [38, 80] on div "**********" at bounding box center [221, 109] width 406 height 218
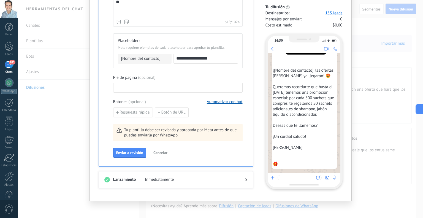
click at [149, 83] on input at bounding box center [178, 87] width 129 height 9
paste input "**********"
type input "**********"
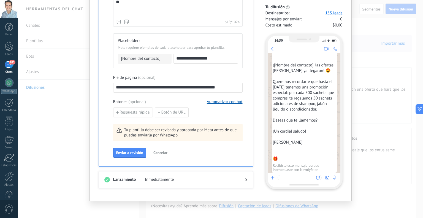
drag, startPoint x: 198, startPoint y: 87, endPoint x: 254, endPoint y: 98, distance: 56.2
click at [230, 87] on input "**********" at bounding box center [178, 87] width 129 height 9
click at [230, 86] on input "**********" at bounding box center [178, 87] width 129 height 9
type input "**********"
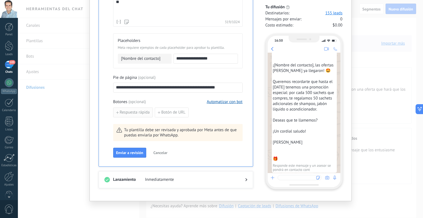
click at [141, 111] on span "Respuesta rápida" at bounding box center [135, 113] width 30 height 4
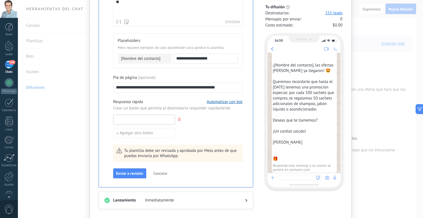
click at [144, 118] on input at bounding box center [144, 119] width 61 height 9
type input "*******"
click at [153, 132] on button "Agregar otro botón" at bounding box center [144, 133] width 62 height 10
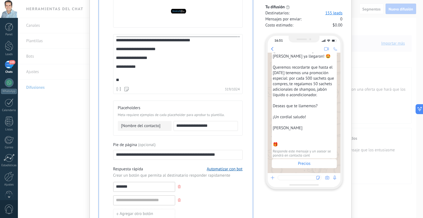
scroll to position [0, 0]
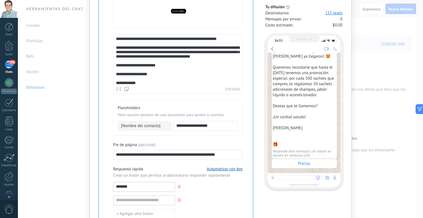
drag, startPoint x: 176, startPoint y: 49, endPoint x: 196, endPoint y: 47, distance: 20.5
click at [176, 49] on div "**********" at bounding box center [177, 74] width 122 height 74
click at [134, 55] on div "**********" at bounding box center [177, 74] width 122 height 74
click at [221, 60] on div "**********" at bounding box center [177, 77] width 122 height 80
click at [162, 77] on div "**********" at bounding box center [177, 77] width 122 height 80
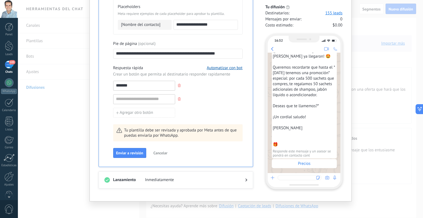
scroll to position [193, 0]
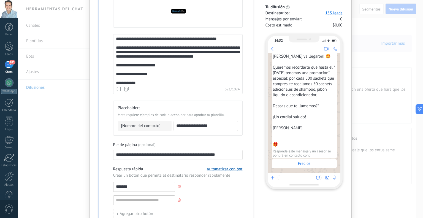
click at [116, 76] on div "**********" at bounding box center [177, 77] width 122 height 80
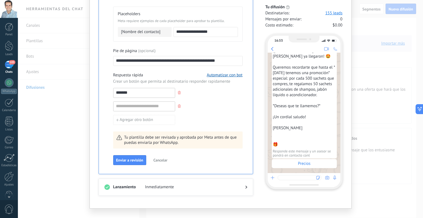
scroll to position [294, 0]
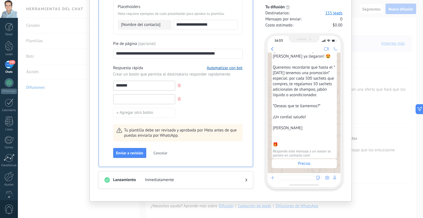
click at [132, 96] on input at bounding box center [144, 99] width 61 height 9
type input "*****"
click at [134, 111] on span "Agregar otro botón" at bounding box center [136, 113] width 33 height 4
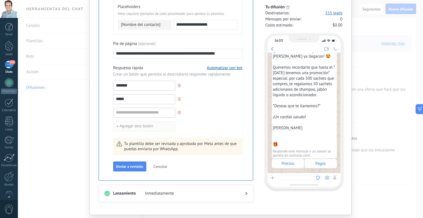
click at [122, 125] on span "Agregar otro botón" at bounding box center [136, 126] width 33 height 4
click at [117, 125] on icon "button" at bounding box center [117, 126] width 2 height 2
click at [129, 109] on input at bounding box center [144, 112] width 61 height 9
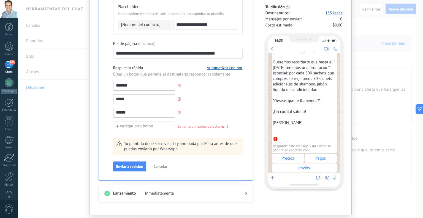
click at [116, 112] on input "******" at bounding box center [144, 112] width 61 height 9
type input "******"
click at [223, 105] on div "Respuesta rápida Automatizar con bot Crear un botón que permita al destinatario…" at bounding box center [178, 98] width 130 height 66
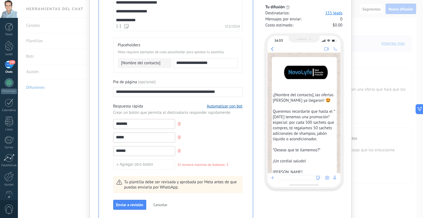
scroll to position [308, 0]
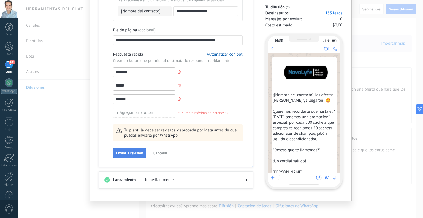
click at [127, 151] on span "Enviar a revisión" at bounding box center [129, 153] width 27 height 4
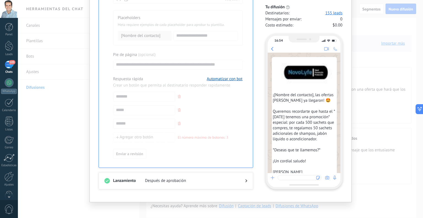
scroll to position [320, 0]
click at [243, 179] on div at bounding box center [242, 180] width 11 height 6
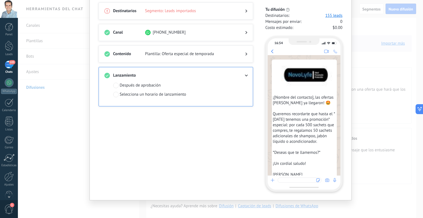
scroll to position [0, 0]
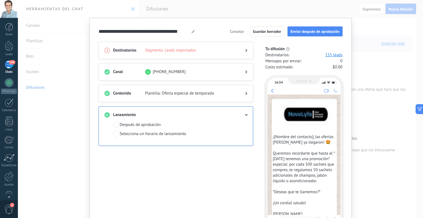
click at [286, 139] on span "¡[Nombre del contacto], las ofertas de verano ya llegaron! 🤩 Queremos recordart…" at bounding box center [304, 183] width 63 height 99
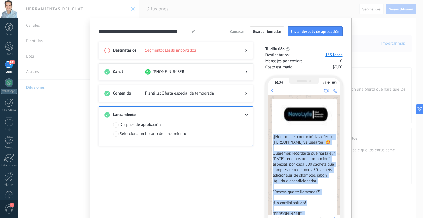
drag, startPoint x: 293, startPoint y: 159, endPoint x: 271, endPoint y: 135, distance: 32.6
click at [272, 135] on div "¡[Nombre del contacto], las ofertas de verano ya llegaron! 🤩 Queremos recordart…" at bounding box center [305, 181] width 66 height 165
copy span "¡[Nombre del contacto], las ofertas de verano ya llegaron! 🤩 Queremos recordart…"
click at [115, 134] on span at bounding box center [116, 134] width 6 height 6
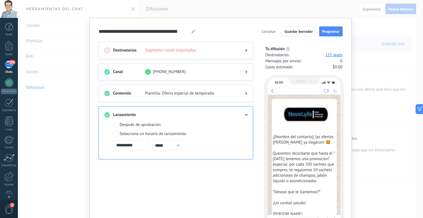
click at [131, 146] on input "**********" at bounding box center [131, 145] width 36 height 10
click at [154, 167] on span "5" at bounding box center [153, 167] width 9 height 8
click at [160, 144] on input "*****" at bounding box center [167, 145] width 30 height 10
click at [158, 145] on input "*****" at bounding box center [167, 145] width 30 height 10
type input "*****"
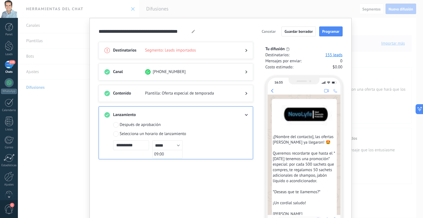
click at [209, 131] on div "Después de aprobación Selecciona un horario de lanzamiento" at bounding box center [178, 129] width 130 height 15
click at [324, 32] on span "Programar" at bounding box center [331, 31] width 17 height 4
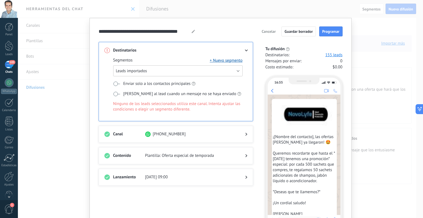
click at [236, 70] on button "Leads importados" at bounding box center [178, 70] width 130 height 11
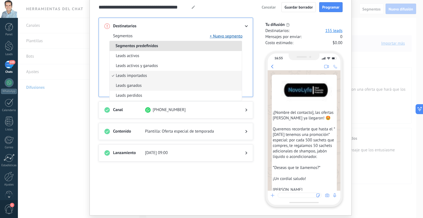
scroll to position [39, 0]
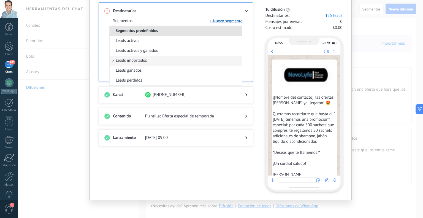
click at [151, 60] on li "Leads importados" at bounding box center [176, 61] width 132 height 10
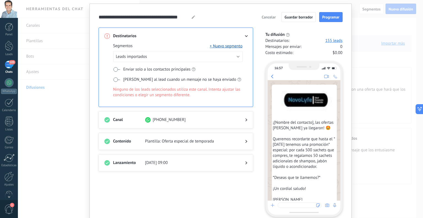
scroll to position [0, 0]
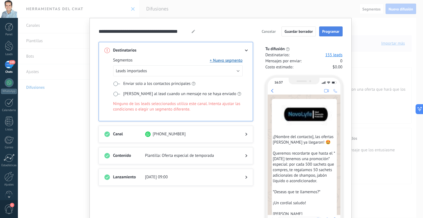
click at [331, 33] on span "Programar" at bounding box center [331, 31] width 17 height 4
click at [272, 31] on span "Cancelar" at bounding box center [269, 31] width 14 height 4
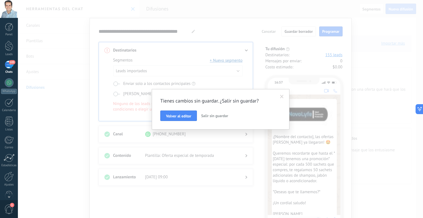
click at [266, 31] on div "Tienes cambios sin guardar. ¿Salir sin guardar? Volver al editor Salir sin guar…" at bounding box center [221, 109] width 406 height 218
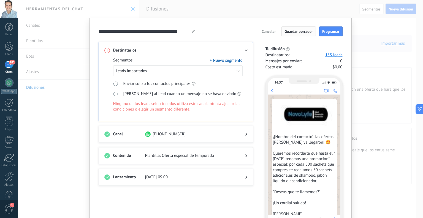
click at [302, 32] on span "Guardar borrador" at bounding box center [299, 31] width 28 height 4
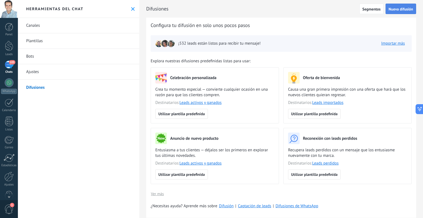
click at [401, 8] on span "Nueva difusión" at bounding box center [401, 9] width 25 height 4
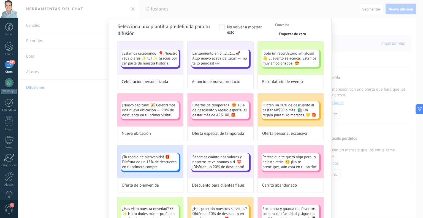
click at [349, 25] on div "Selecciona una plantilla predefinida para tu difusión No volver a mostrar esto …" at bounding box center [221, 109] width 406 height 218
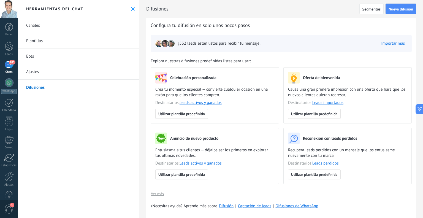
click at [8, 65] on div "105" at bounding box center [9, 65] width 9 height 8
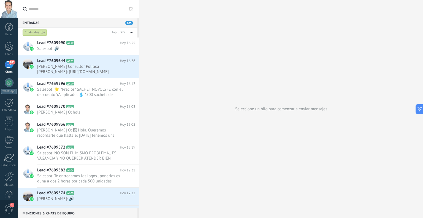
click at [132, 31] on button "button" at bounding box center [132, 33] width 12 height 10
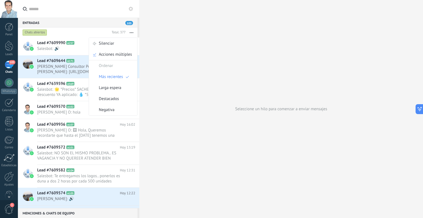
click at [58, 70] on span "[PERSON_NAME] Consultor Política [PERSON_NAME]: [URL][DOMAIN_NAME]" at bounding box center [81, 69] width 88 height 10
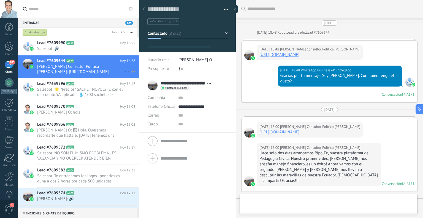
type textarea "**********"
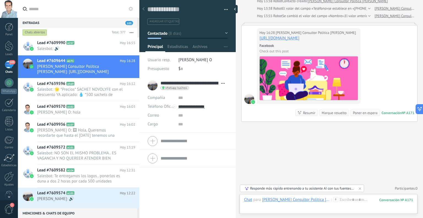
scroll to position [438, 0]
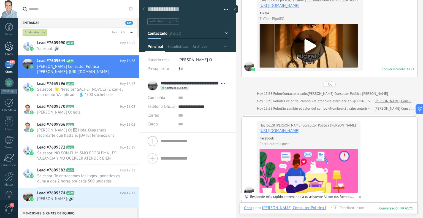
click at [9, 50] on div at bounding box center [9, 46] width 8 height 10
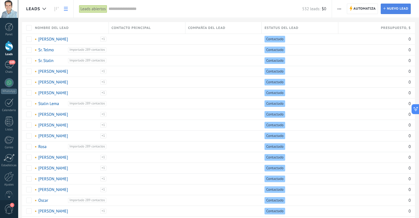
click at [396, 9] on span "Nuevo lead" at bounding box center [398, 9] width 22 height 10
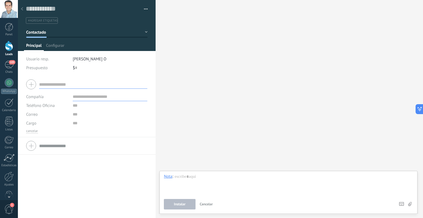
click at [22, 10] on use at bounding box center [22, 8] width 2 height 3
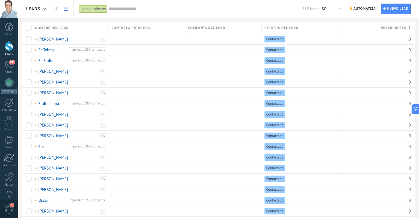
click at [339, 10] on span "button" at bounding box center [340, 9] width 4 height 10
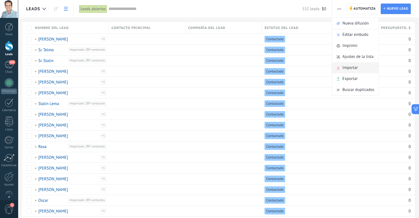
click at [353, 69] on span "Importar" at bounding box center [350, 67] width 15 height 11
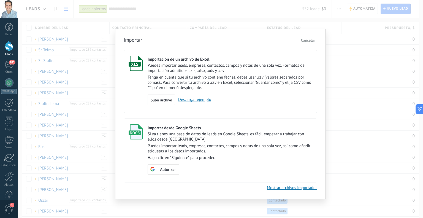
click at [248, 83] on p "Tenga en cuenta que si tu archivo contiene fechas, debes usar .csv (valores sep…" at bounding box center [230, 83] width 165 height 16
click at [163, 97] on div "Subir archivo" at bounding box center [162, 100] width 28 height 10
click at [0, 0] on input "Importación de un archivo de Excel Puedes importar leads, empresas, contactos, …" at bounding box center [0, 0] width 0 height 0
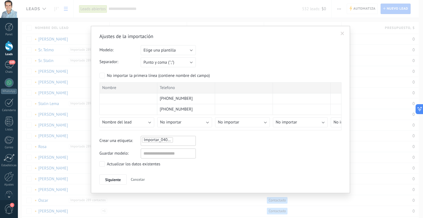
click at [179, 138] on ul "Importar_04092025_1705" at bounding box center [161, 140] width 38 height 7
type input "**********"
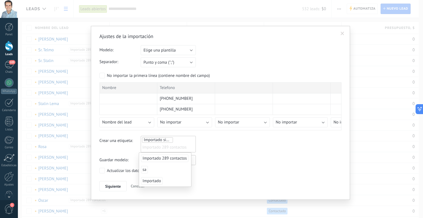
click at [234, 159] on div "Guardar modelo:" at bounding box center [221, 160] width 242 height 10
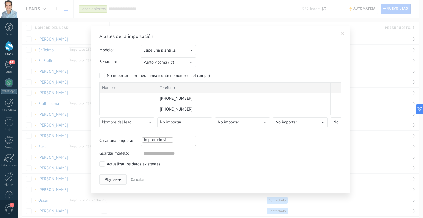
click at [115, 179] on span "Siguiente" at bounding box center [113, 180] width 16 height 4
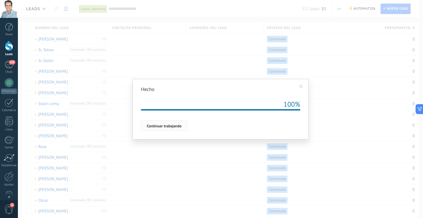
click at [165, 125] on span "Continuar trabajando" at bounding box center [164, 126] width 35 height 4
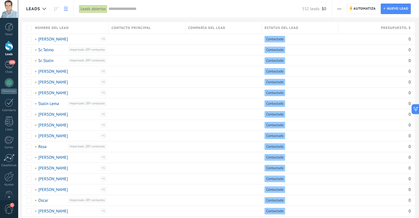
click at [66, 8] on icon at bounding box center [66, 9] width 4 height 4
click at [42, 9] on icon at bounding box center [44, 9] width 4 height 2
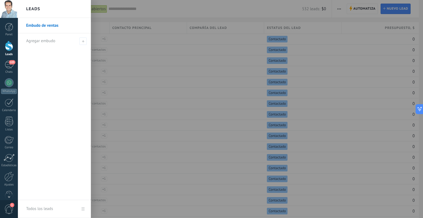
click at [207, 10] on div at bounding box center [229, 109] width 423 height 218
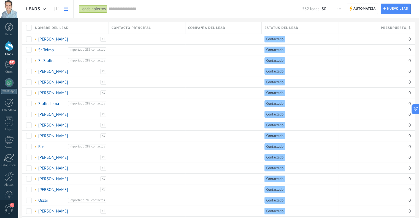
click at [339, 8] on span "button" at bounding box center [340, 9] width 4 height 10
click at [366, 57] on span "Ajustes de la lista" at bounding box center [358, 56] width 31 height 11
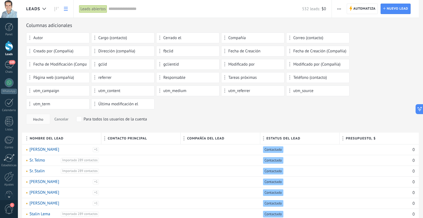
click at [340, 9] on icon "button" at bounding box center [340, 9] width 4 height 1
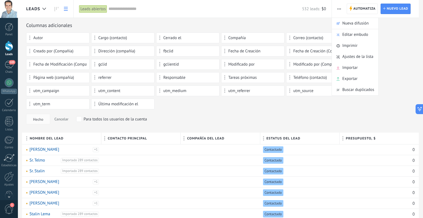
click at [312, 107] on div "Autor Cargo (contacto) Cerrado el Compañía Correo (contacto) Creado por (Compañ…" at bounding box center [220, 71] width 389 height 77
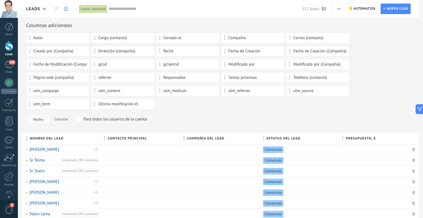
click at [40, 119] on span "Hecho" at bounding box center [38, 119] width 10 height 4
click at [342, 7] on button "button" at bounding box center [340, 9] width 8 height 10
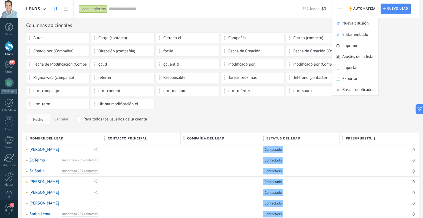
click at [56, 9] on use at bounding box center [57, 9] width 4 height 4
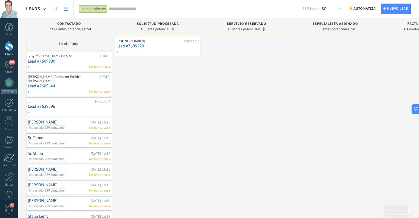
click at [67, 9] on use at bounding box center [66, 9] width 4 height 4
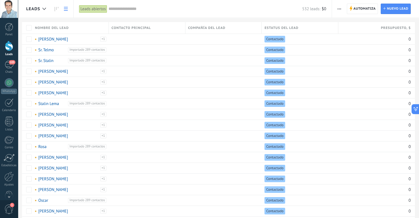
click at [339, 9] on use "button" at bounding box center [340, 9] width 4 height 1
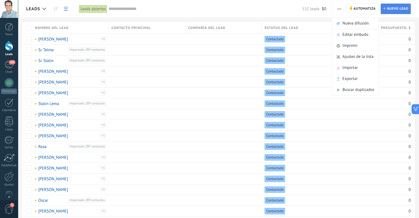
click at [398, 9] on span "Nuevo lead" at bounding box center [398, 9] width 22 height 10
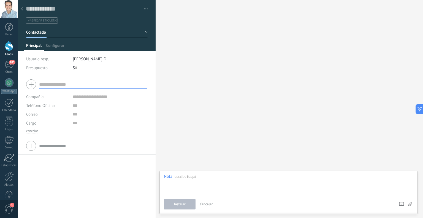
click at [19, 9] on div at bounding box center [22, 9] width 8 height 11
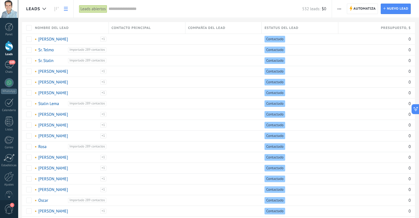
click at [133, 7] on input "text" at bounding box center [206, 9] width 194 height 6
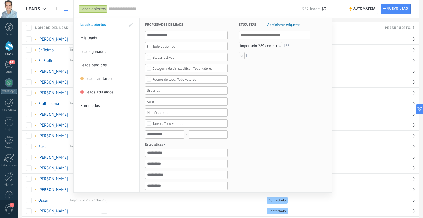
click at [264, 44] on div "Importado 289 contactos" at bounding box center [261, 45] width 44 height 7
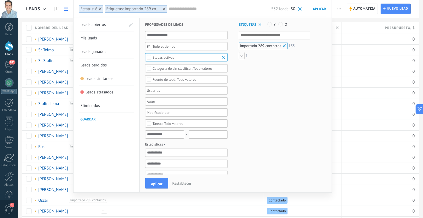
click at [276, 44] on div "Importado 289 contactos" at bounding box center [263, 45] width 49 height 7
click at [276, 44] on div "Importado 289 contactos" at bounding box center [261, 45] width 44 height 7
click at [273, 44] on div "Importado 289 contactos" at bounding box center [263, 45] width 49 height 7
click at [273, 44] on div "Importado 289 contactos" at bounding box center [261, 45] width 44 height 7
click at [267, 46] on div "Importado 289 contactos" at bounding box center [263, 45] width 49 height 7
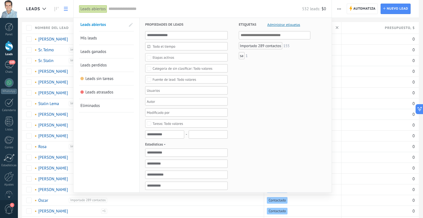
click at [278, 23] on span "Administrar etiquetas" at bounding box center [284, 25] width 33 height 4
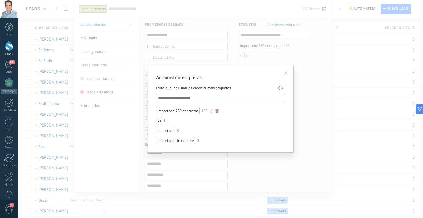
click at [190, 110] on div "Importado 289 contactos" at bounding box center [178, 110] width 44 height 7
click at [174, 120] on div at bounding box center [174, 121] width 3 height 4
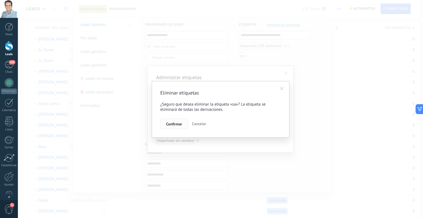
click at [172, 124] on span "Confirmar" at bounding box center [174, 124] width 16 height 4
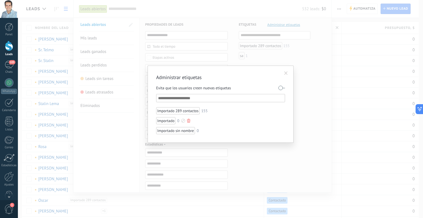
click at [189, 121] on div at bounding box center [188, 121] width 3 height 4
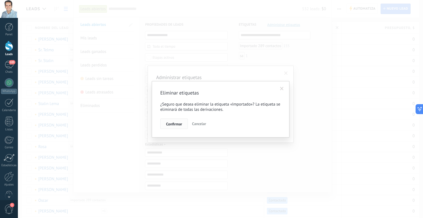
click at [173, 121] on button "Confirmar" at bounding box center [174, 124] width 28 height 10
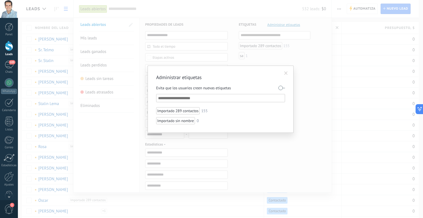
click at [218, 100] on input "text" at bounding box center [221, 98] width 126 height 7
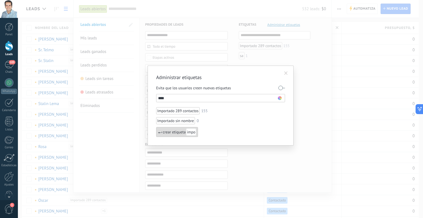
type input "****"
click at [191, 132] on span "impo" at bounding box center [191, 131] width 10 height 7
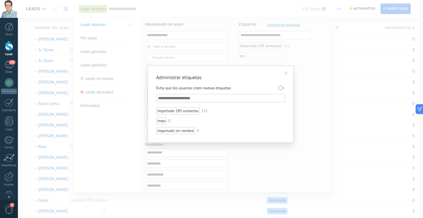
click at [191, 132] on div "Importado sin nombre" at bounding box center [175, 130] width 39 height 7
click at [185, 130] on div "Importado sin nombre" at bounding box center [175, 130] width 39 height 7
drag, startPoint x: 184, startPoint y: 129, endPoint x: 181, endPoint y: 127, distance: 3.6
click at [184, 129] on div "Importado sin nombre" at bounding box center [175, 130] width 39 height 7
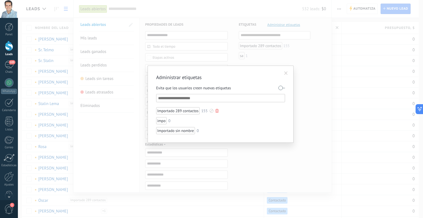
click at [179, 109] on div "Importado 289 contactos" at bounding box center [178, 110] width 44 height 7
click at [182, 108] on div "Importado 289 contactos" at bounding box center [178, 110] width 44 height 7
click at [179, 108] on div "Importado 289 contactos" at bounding box center [178, 110] width 44 height 7
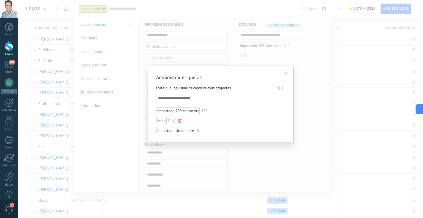
click at [221, 121] on li "impo 0" at bounding box center [201, 120] width 90 height 7
click at [179, 120] on div at bounding box center [179, 121] width 3 height 4
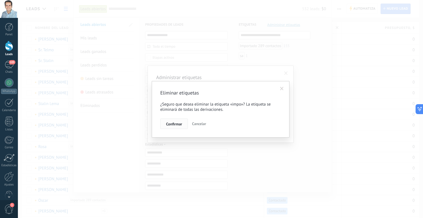
click at [173, 125] on span "Confirmar" at bounding box center [174, 124] width 16 height 4
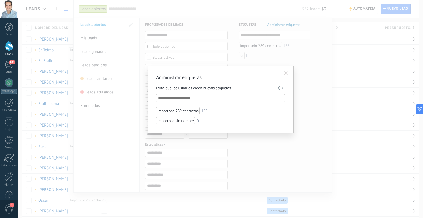
click at [235, 96] on input "text" at bounding box center [221, 98] width 126 height 7
click at [181, 109] on div "Importado 289 contactos" at bounding box center [178, 110] width 44 height 7
click at [180, 111] on div "Importado 289 contactos" at bounding box center [178, 110] width 44 height 7
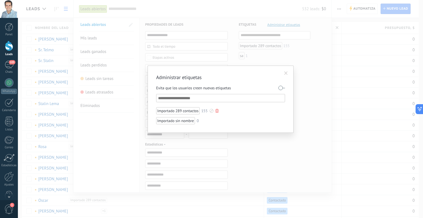
click at [180, 111] on div "Importado 289 contactos" at bounding box center [178, 110] width 44 height 7
click at [181, 110] on div "Importado 289 contactos" at bounding box center [178, 110] width 44 height 7
click at [286, 73] on span at bounding box center [287, 73] width 4 height 4
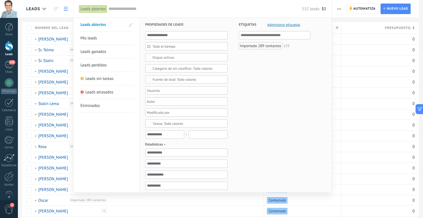
click at [270, 46] on div "Importado 289 contactos" at bounding box center [261, 45] width 44 height 7
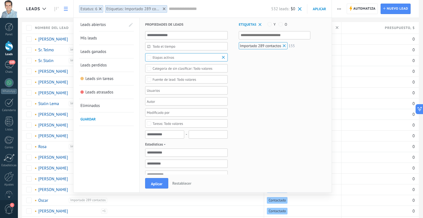
click at [130, 24] on span at bounding box center [131, 25] width 4 height 4
click at [131, 25] on span at bounding box center [130, 25] width 5 height 4
click at [266, 45] on div "Importado 289 contactos" at bounding box center [263, 45] width 49 height 7
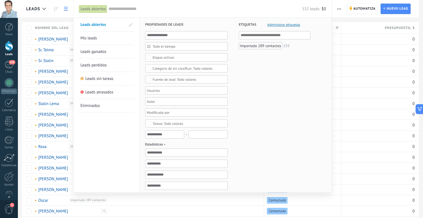
click at [280, 26] on span "Administrar etiquetas" at bounding box center [284, 25] width 33 height 4
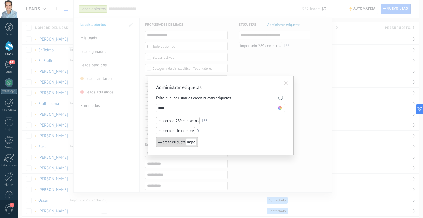
type input "****"
click at [172, 141] on div "crear etiqueta impo" at bounding box center [177, 142] width 42 height 10
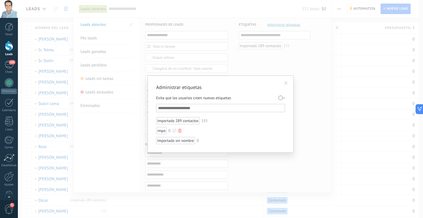
click at [180, 131] on div at bounding box center [179, 131] width 3 height 4
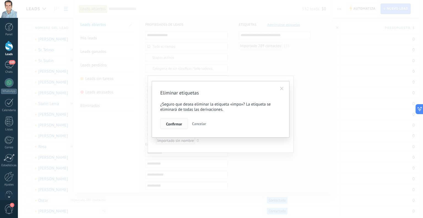
click at [174, 124] on span "Confirmar" at bounding box center [174, 124] width 16 height 4
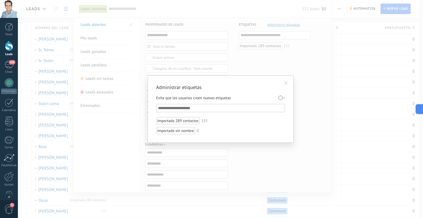
click at [225, 109] on input "text" at bounding box center [221, 108] width 126 height 7
click at [286, 85] on span at bounding box center [287, 83] width 4 height 4
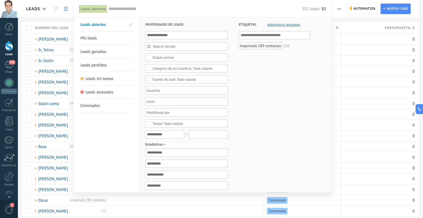
click at [130, 26] on span at bounding box center [131, 25] width 4 height 4
click at [109, 39] on link "Mis leads" at bounding box center [107, 37] width 52 height 13
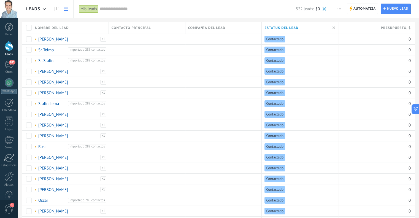
click at [342, 9] on button "button" at bounding box center [340, 9] width 8 height 10
click at [359, 54] on span "Ajustes de la lista" at bounding box center [358, 56] width 31 height 11
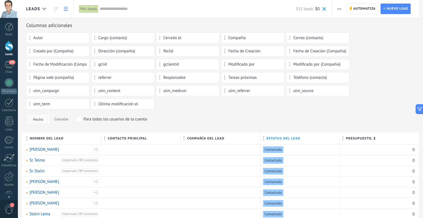
click at [339, 9] on icon "button" at bounding box center [340, 9] width 4 height 1
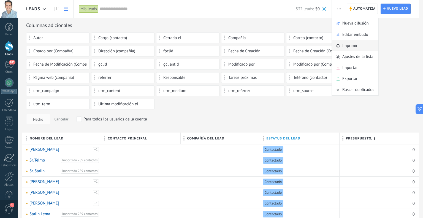
click at [348, 45] on span "Imprimir" at bounding box center [350, 45] width 15 height 11
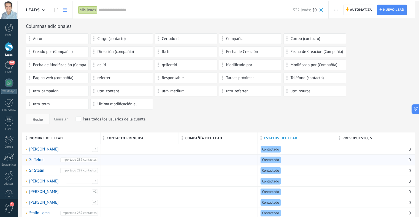
scroll to position [8, 0]
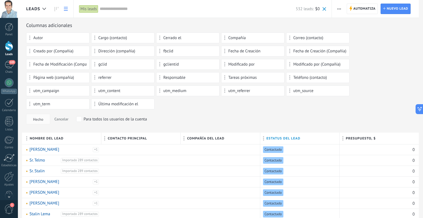
click at [340, 8] on span "button" at bounding box center [340, 9] width 4 height 10
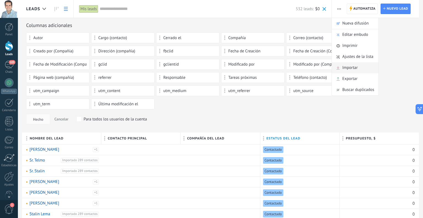
click at [355, 70] on span "Importar" at bounding box center [350, 67] width 15 height 11
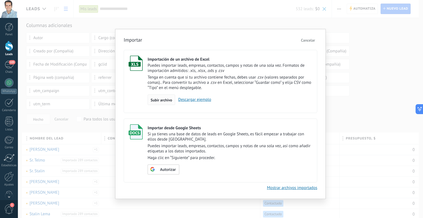
click at [162, 99] on span "Subir archivo" at bounding box center [162, 100] width 22 height 4
click at [0, 0] on input "Importación de un archivo de Excel Puedes importar leads, empresas, contactos, …" at bounding box center [0, 0] width 0 height 0
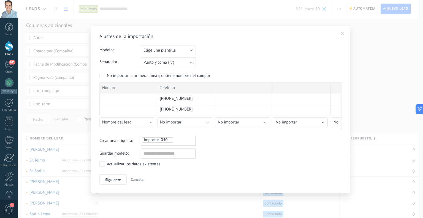
click at [181, 140] on div "Importar_04092025_1712" at bounding box center [168, 140] width 53 height 7
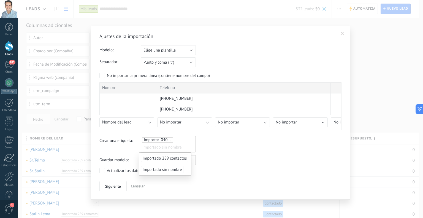
click at [175, 170] on span "Importado sin nombre" at bounding box center [162, 169] width 43 height 7
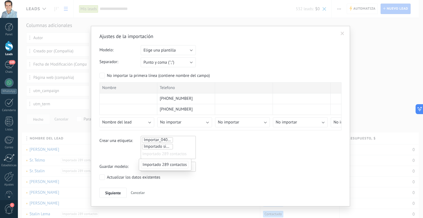
click at [177, 138] on ul "Importar_04092025_1712 Importado sin nombre Importado 289 contactos" at bounding box center [168, 148] width 53 height 22
click at [174, 139] on ul "Importar_04092025_1712 Importado sin nombre Importado 289 contactos" at bounding box center [168, 148] width 53 height 22
click at [174, 154] on span "Importado 289 contactos" at bounding box center [165, 154] width 44 height 8
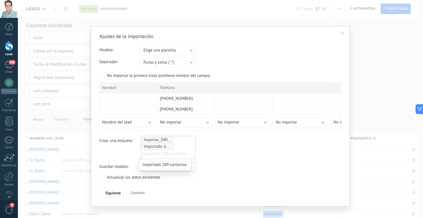
click at [175, 139] on ul "Importar_04092025_1712 Importado sin nombre Importado 289 contactos" at bounding box center [168, 148] width 53 height 22
click at [166, 155] on input "text" at bounding box center [157, 154] width 28 height 8
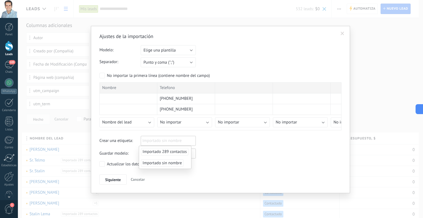
click at [167, 162] on span "Importado sin nombre" at bounding box center [162, 162] width 43 height 7
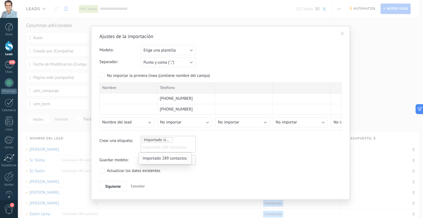
click at [232, 163] on div "Guardar modelo:" at bounding box center [221, 160] width 242 height 10
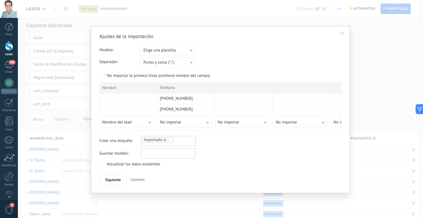
click at [161, 151] on input "text" at bounding box center [168, 154] width 55 height 10
click at [162, 151] on input "text" at bounding box center [168, 154] width 55 height 10
type input "**********"
click at [112, 181] on span "Siguiente" at bounding box center [113, 180] width 16 height 4
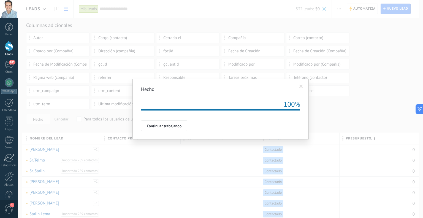
click at [164, 125] on span "Continuar trabajando" at bounding box center [164, 126] width 35 height 4
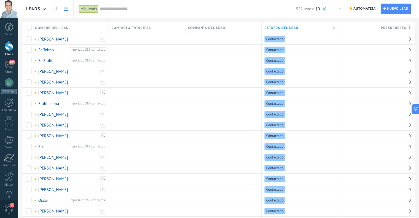
click at [338, 7] on span "button" at bounding box center [340, 9] width 4 height 10
click at [361, 56] on span "Ajustes de la lista" at bounding box center [358, 56] width 31 height 11
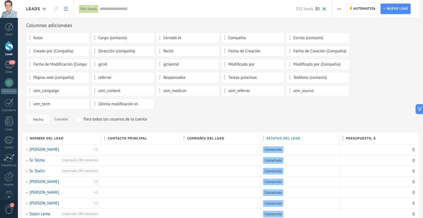
click at [129, 8] on input "text" at bounding box center [198, 9] width 196 height 6
type input "*"
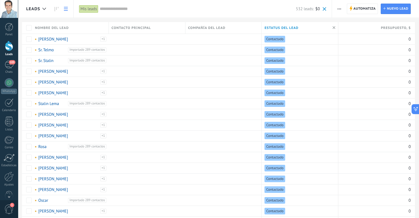
click at [340, 9] on use "button" at bounding box center [340, 9] width 4 height 1
click at [263, 9] on input "text" at bounding box center [198, 9] width 196 height 6
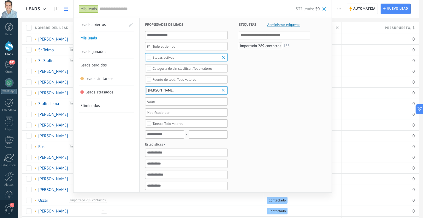
click at [261, 45] on div "Importado 289 contactos" at bounding box center [261, 45] width 44 height 7
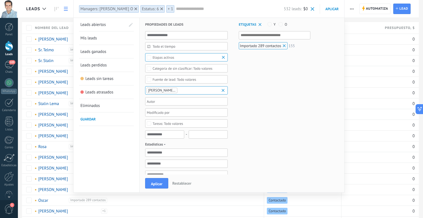
click at [285, 45] on span at bounding box center [285, 46] width 6 height 6
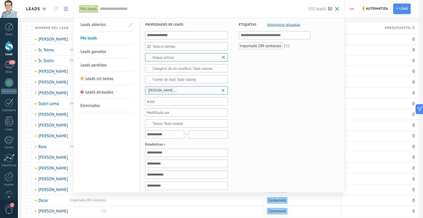
click at [267, 45] on div "Importado 289 contactos" at bounding box center [261, 45] width 44 height 7
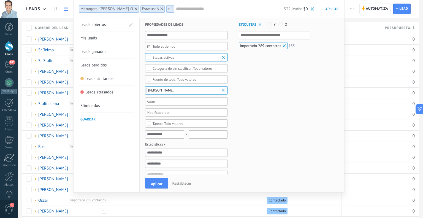
click at [283, 45] on span at bounding box center [285, 46] width 6 height 6
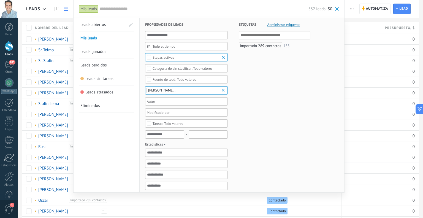
click at [285, 26] on h3 "Etiquetas Administrar etiquetas Y O" at bounding box center [275, 24] width 72 height 13
click at [285, 25] on span "Administrar etiquetas" at bounding box center [284, 25] width 33 height 4
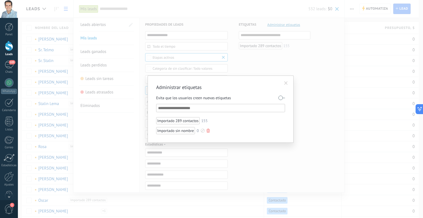
click at [208, 130] on div at bounding box center [208, 131] width 3 height 4
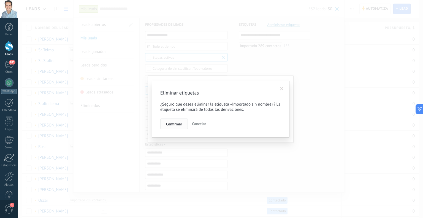
click at [181, 123] on span "Confirmar" at bounding box center [174, 124] width 16 height 4
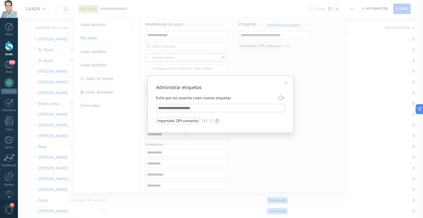
click at [212, 121] on div at bounding box center [212, 121] width 4 height 4
click at [287, 81] on div at bounding box center [211, 109] width 423 height 218
click at [286, 83] on span at bounding box center [287, 83] width 4 height 4
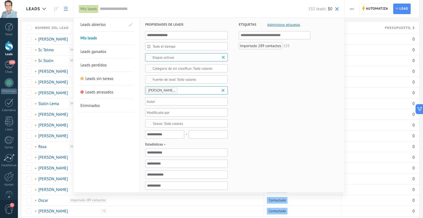
click at [340, 7] on div "Mis leads Aplicar 532 leads: $0 Leads abiertos Mis leads Leads ganados Leads pe…" at bounding box center [209, 9] width 272 height 18
click at [336, 9] on span at bounding box center [338, 9] width 4 height 4
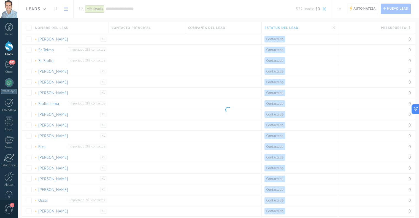
click at [336, 9] on body ".abccls-1,.abccls-2{fill-rule:evenodd}.abccls-2{fill:#fff} .abfcls-1{fill:none}…" at bounding box center [209, 109] width 419 height 218
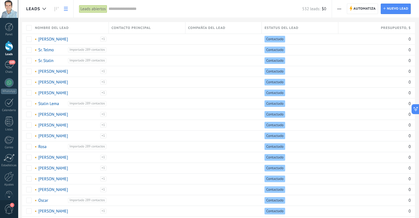
click at [341, 7] on span "button" at bounding box center [340, 9] width 4 height 10
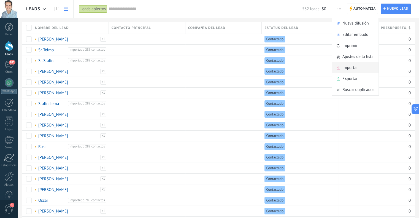
click at [352, 66] on span "Importar" at bounding box center [350, 67] width 15 height 11
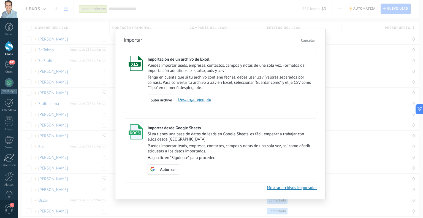
drag, startPoint x: 309, startPoint y: 39, endPoint x: 302, endPoint y: 39, distance: 7.2
click at [310, 39] on span "Cancelar" at bounding box center [308, 40] width 14 height 5
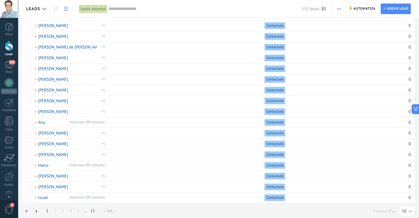
click at [90, 209] on link "11" at bounding box center [93, 211] width 10 height 11
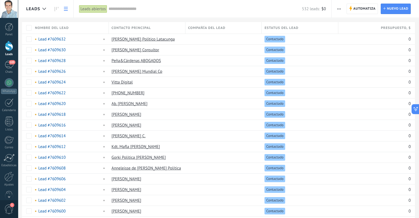
click at [339, 7] on span "button" at bounding box center [339, 9] width 4 height 10
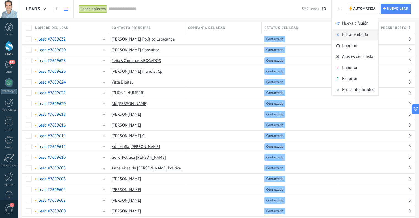
click at [359, 32] on span "Editar embudo" at bounding box center [355, 34] width 26 height 11
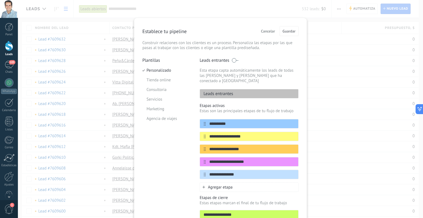
click at [264, 29] on span "Cancelar" at bounding box center [268, 31] width 14 height 4
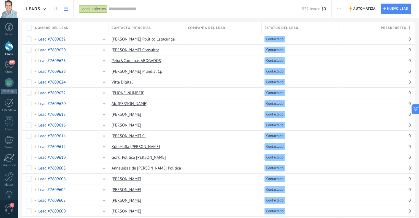
click at [131, 6] on input "text" at bounding box center [206, 9] width 194 height 6
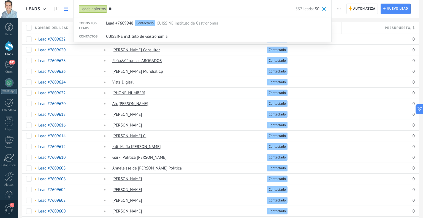
type input "*"
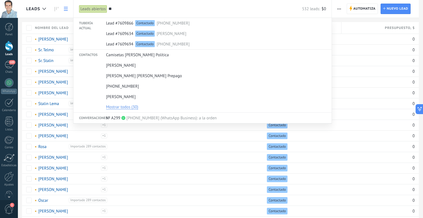
type input "*"
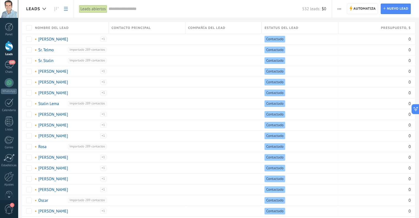
click at [10, 64] on span "105" at bounding box center [12, 62] width 6 height 4
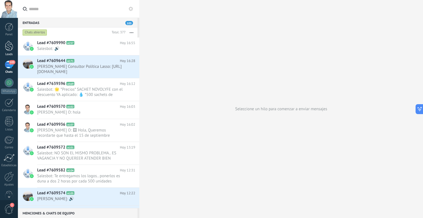
click at [11, 47] on div at bounding box center [9, 46] width 8 height 10
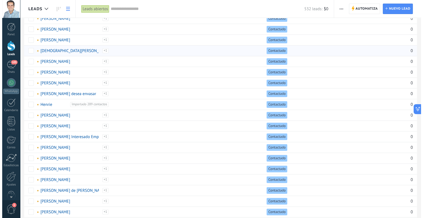
scroll to position [368, 0]
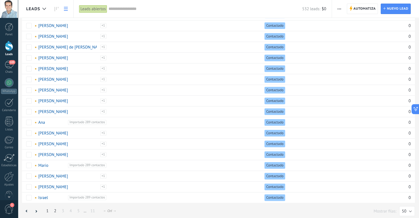
click at [55, 209] on link "2" at bounding box center [55, 211] width 8 height 11
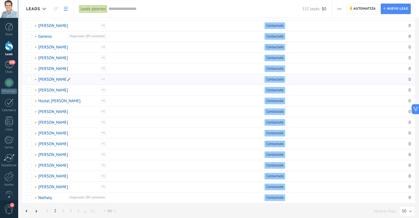
click at [104, 78] on div "Importado 289 contactos" at bounding box center [91, 82] width 29 height 10
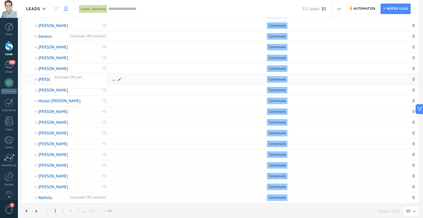
click at [168, 80] on div at bounding box center [147, 79] width 75 height 10
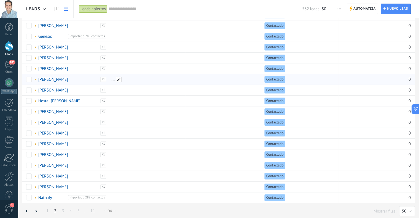
click at [120, 77] on span at bounding box center [119, 80] width 6 height 6
type input "*****"
click at [204, 76] on span "Cancelar" at bounding box center [210, 77] width 14 height 5
click at [339, 6] on span "button" at bounding box center [340, 9] width 4 height 10
click at [265, 4] on div "532 leads: $0" at bounding box center [218, 9] width 218 height 18
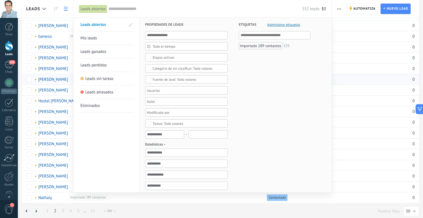
click at [289, 36] on input "text" at bounding box center [275, 35] width 68 height 7
click at [267, 47] on div "Importado 289 contactos" at bounding box center [261, 45] width 44 height 7
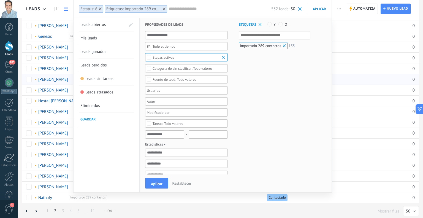
click at [267, 47] on div "Importado 289 contactos" at bounding box center [263, 45] width 49 height 7
click at [267, 47] on div "Importado 289 contactos" at bounding box center [261, 45] width 44 height 7
click at [267, 45] on div "Importado 289 contactos" at bounding box center [263, 45] width 49 height 7
click at [267, 45] on div "Importado 289 contactos" at bounding box center [261, 45] width 44 height 7
click at [101, 9] on icon at bounding box center [100, 8] width 3 height 3
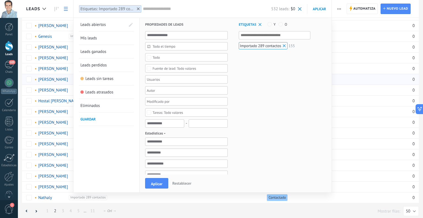
click at [273, 45] on div "Importado 289 contactos" at bounding box center [263, 45] width 49 height 7
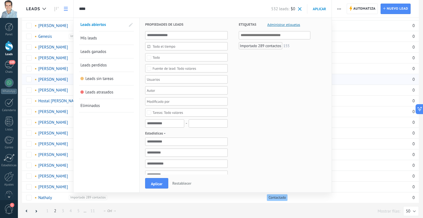
type input "****"
click at [275, 25] on span "Administrar etiquetas" at bounding box center [284, 25] width 33 height 4
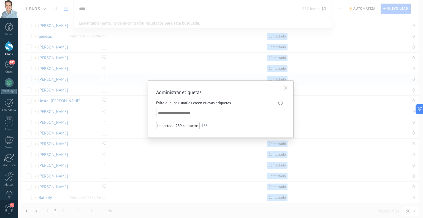
click at [203, 115] on input "text" at bounding box center [221, 113] width 126 height 7
click at [221, 114] on input "text" at bounding box center [221, 113] width 126 height 7
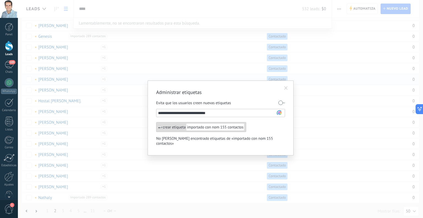
type input "**********"
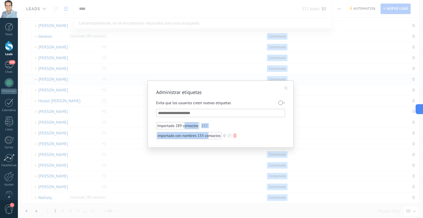
drag, startPoint x: 185, startPoint y: 127, endPoint x: 208, endPoint y: 134, distance: 24.5
click at [208, 134] on ul "Importado 289 contactos 155 importado con nombres 155 contactos 0" at bounding box center [220, 130] width 129 height 17
click at [208, 134] on div "importado con nombres 155 contactos" at bounding box center [189, 135] width 66 height 7
click at [209, 138] on div at bounding box center [209, 138] width 0 height 0
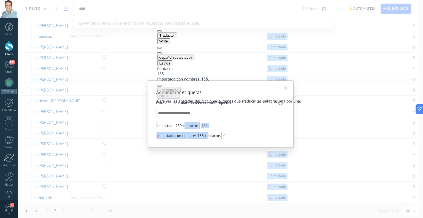
drag, startPoint x: 302, startPoint y: 33, endPoint x: 251, endPoint y: 53, distance: 54.7
click at [162, 52] on button at bounding box center [159, 53] width 4 height 2
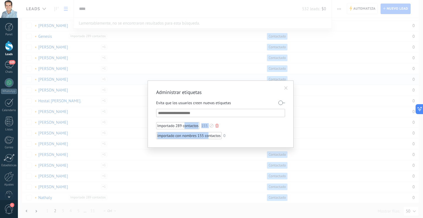
click at [242, 128] on li "Importado 289 contactos 155" at bounding box center [201, 125] width 90 height 7
click at [184, 115] on div at bounding box center [184, 115] width 0 height 0
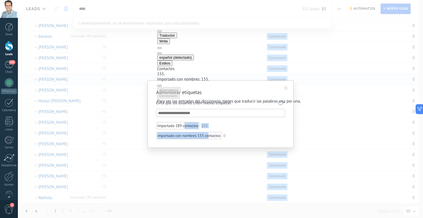
click at [175, 34] on span "Traductor" at bounding box center [168, 35] width 16 height 4
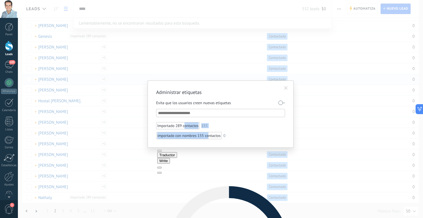
click at [162, 172] on button at bounding box center [159, 173] width 4 height 2
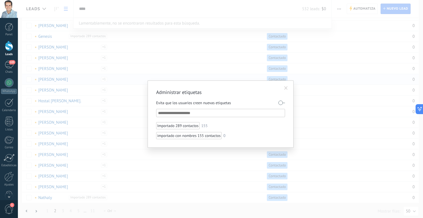
click at [279, 132] on ul "Importado 289 contactos 155 importado con nombres 155 contactos 0" at bounding box center [220, 130] width 129 height 17
click at [186, 126] on div "Importado 289 contactos" at bounding box center [178, 125] width 44 height 7
click at [192, 128] on div at bounding box center [192, 128] width 0 height 0
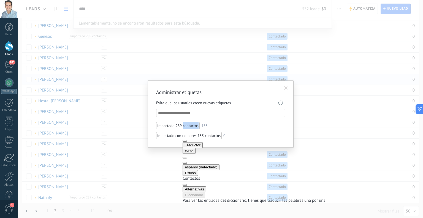
click at [236, 179] on div "Contactos" at bounding box center [255, 178] width 144 height 5
click at [235, 178] on div "Contactos" at bounding box center [255, 178] width 144 height 5
drag, startPoint x: 235, startPoint y: 178, endPoint x: 244, endPoint y: 162, distance: 18.7
click at [235, 178] on div "Contactos" at bounding box center [255, 178] width 144 height 5
drag, startPoint x: 284, startPoint y: 144, endPoint x: 289, endPoint y: 49, distance: 94.4
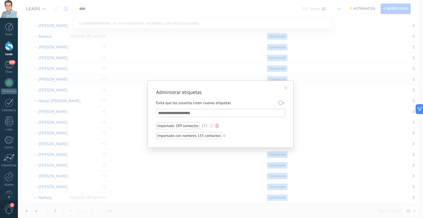
click at [183, 125] on div "Importado 289 contactos" at bounding box center [178, 125] width 44 height 7
click at [192, 128] on div at bounding box center [192, 128] width 0 height 0
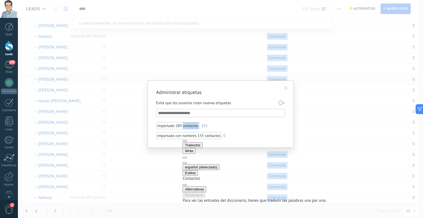
click at [206, 176] on div "Contactos" at bounding box center [255, 178] width 144 height 5
click at [203, 176] on div "Contactos" at bounding box center [255, 178] width 144 height 5
click at [208, 176] on div "Contactos" at bounding box center [255, 178] width 144 height 5
drag, startPoint x: 211, startPoint y: 174, endPoint x: 184, endPoint y: 175, distance: 26.5
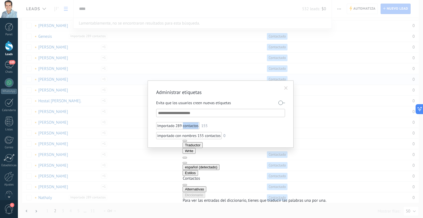
click at [184, 175] on div "Traductor Write español (detectado) Estilos Contactos Alternativas Diccionario …" at bounding box center [255, 170] width 144 height 66
click at [199, 176] on div "Contactos" at bounding box center [255, 178] width 144 height 5
drag, startPoint x: 199, startPoint y: 173, endPoint x: 216, endPoint y: 163, distance: 19.9
click at [200, 176] on div "Contactos" at bounding box center [255, 178] width 144 height 5
click at [201, 144] on span "Traductor" at bounding box center [193, 145] width 16 height 4
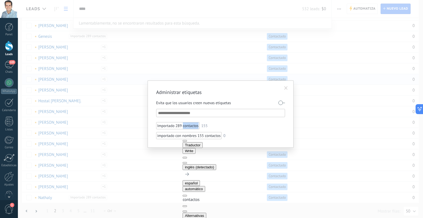
click at [194, 149] on span "Write" at bounding box center [189, 151] width 9 height 4
click at [208, 176] on div "Contactos" at bounding box center [224, 178] width 82 height 5
click at [187, 162] on button at bounding box center [185, 163] width 4 height 2
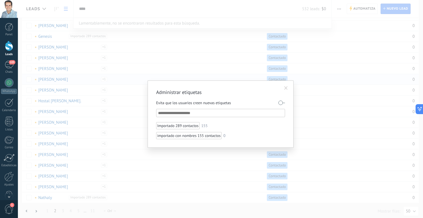
click at [281, 103] on label at bounding box center [282, 102] width 7 height 9
click at [229, 135] on div at bounding box center [230, 136] width 4 height 4
click at [229, 135] on div at bounding box center [211, 109] width 423 height 218
click at [281, 103] on label at bounding box center [282, 102] width 7 height 9
click at [235, 137] on div at bounding box center [235, 136] width 3 height 4
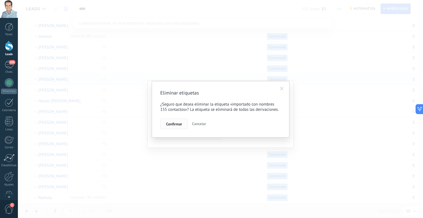
click at [176, 124] on span "Confirmar" at bounding box center [174, 124] width 16 height 4
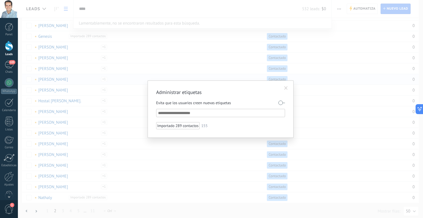
click at [288, 87] on span at bounding box center [287, 88] width 4 height 4
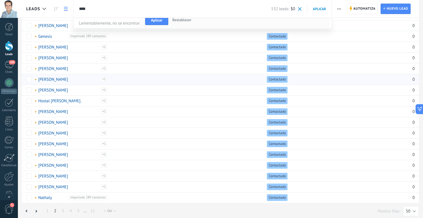
click at [338, 11] on div at bounding box center [211, 109] width 423 height 218
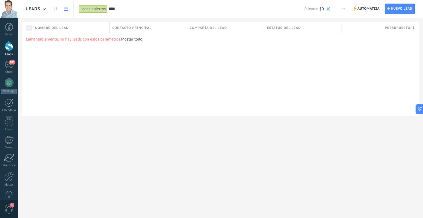
click at [119, 8] on input "****" at bounding box center [207, 9] width 196 height 6
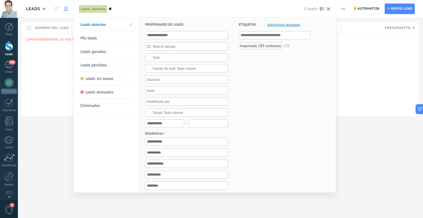
type input "*"
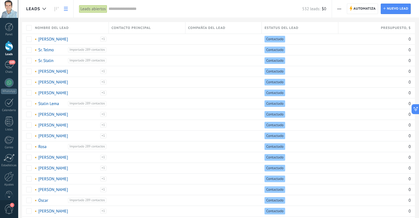
click at [340, 8] on span "button" at bounding box center [340, 9] width 4 height 10
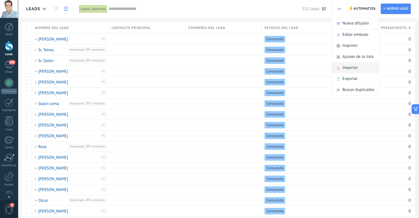
click at [354, 66] on span "Importar" at bounding box center [350, 67] width 15 height 11
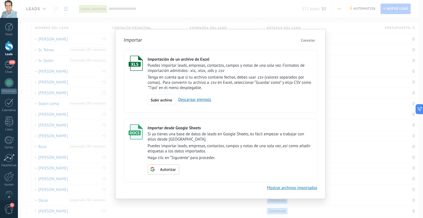
click at [197, 100] on link "Descargar ejemplo" at bounding box center [193, 99] width 36 height 5
click at [163, 98] on span "Subir archivo" at bounding box center [162, 100] width 22 height 4
click at [0, 0] on input "Importación de un archivo de Excel Puedes importar leads, empresas, contactos, …" at bounding box center [0, 0] width 0 height 0
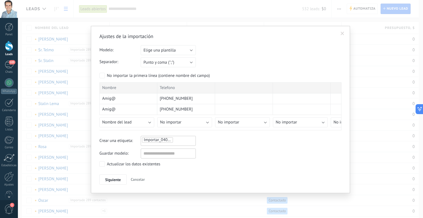
click at [178, 140] on ul "Importar_04092025_1724" at bounding box center [161, 140] width 38 height 7
type input "**********"
click at [214, 178] on div "Siguiente Cancelar" at bounding box center [221, 180] width 242 height 10
click at [115, 178] on span "Siguiente" at bounding box center [113, 180] width 16 height 4
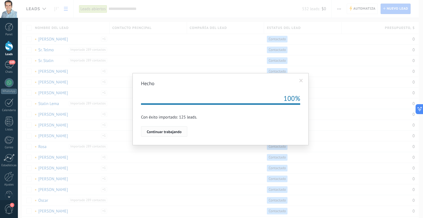
click at [163, 132] on span "Continuar trabajando" at bounding box center [164, 132] width 35 height 4
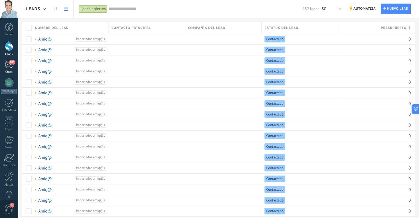
click at [9, 65] on div "105" at bounding box center [9, 65] width 9 height 8
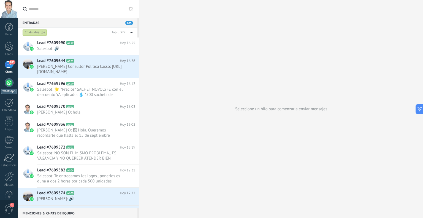
click at [11, 83] on div at bounding box center [9, 82] width 9 height 9
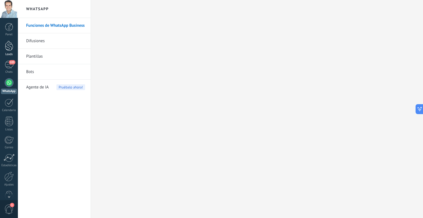
click at [10, 49] on div at bounding box center [9, 46] width 8 height 10
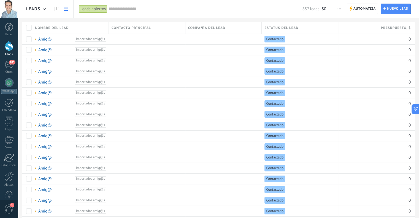
click at [339, 8] on span "button" at bounding box center [340, 9] width 4 height 10
click at [342, 12] on button "button" at bounding box center [340, 9] width 8 height 10
click at [341, 9] on use "button" at bounding box center [340, 9] width 4 height 1
click at [341, 6] on span "button" at bounding box center [340, 9] width 4 height 10
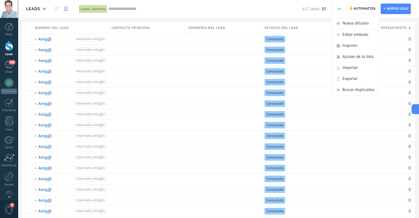
click at [341, 9] on icon "button" at bounding box center [340, 9] width 4 height 1
click at [340, 9] on use "button" at bounding box center [340, 9] width 4 height 1
click at [356, 35] on span "Editar embudo" at bounding box center [356, 34] width 26 height 11
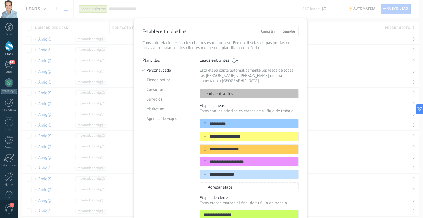
click at [266, 30] on span "Cancelar" at bounding box center [268, 31] width 14 height 4
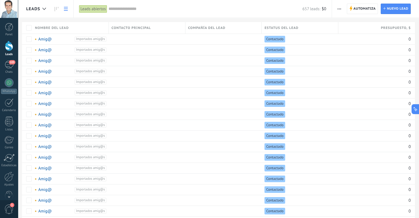
click at [339, 9] on icon "button" at bounding box center [340, 9] width 4 height 1
click at [361, 57] on span "Ajustes de la lista" at bounding box center [358, 56] width 31 height 11
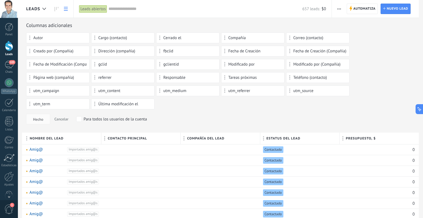
click at [339, 7] on span "button" at bounding box center [340, 9] width 4 height 10
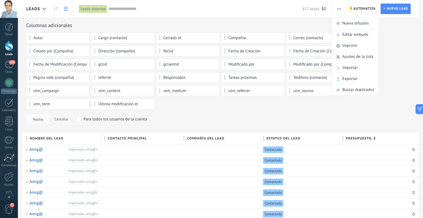
click at [131, 9] on input "text" at bounding box center [206, 9] width 194 height 6
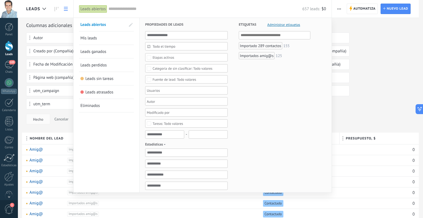
click at [291, 24] on span "Administrar etiquetas" at bounding box center [284, 25] width 33 height 4
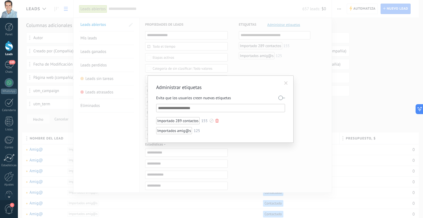
click at [195, 121] on div "Importado 289 contactos" at bounding box center [178, 120] width 44 height 7
click at [217, 120] on div at bounding box center [217, 121] width 3 height 4
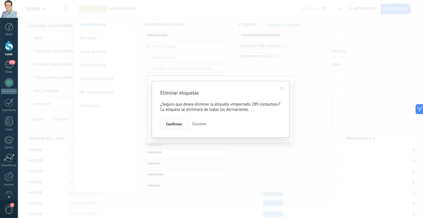
click at [200, 124] on span "Cancelar" at bounding box center [199, 123] width 14 height 5
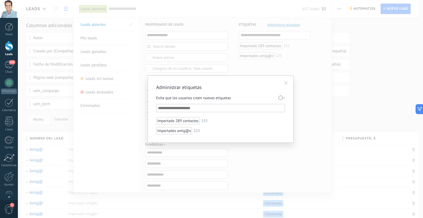
click at [196, 109] on input "text" at bounding box center [221, 108] width 126 height 7
drag, startPoint x: 282, startPoint y: 98, endPoint x: 288, endPoint y: 99, distance: 5.6
click at [288, 99] on div "Administrar etiquetas Evita que los usuarios creen nuevas etiquetas Importado 2…" at bounding box center [221, 109] width 146 height 67
click at [186, 120] on div "Importado 289 contactos" at bounding box center [178, 120] width 44 height 7
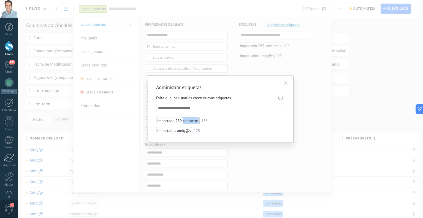
click at [192, 123] on div at bounding box center [192, 123] width 0 height 0
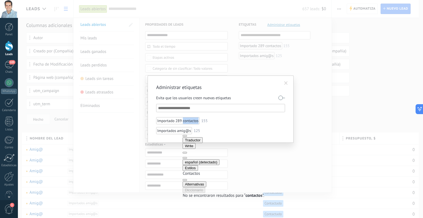
click at [206, 187] on button "Alternativas" at bounding box center [195, 184] width 24 height 6
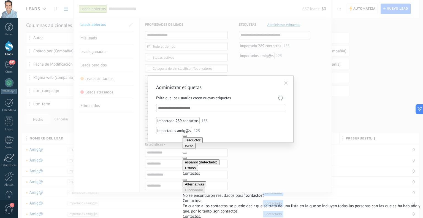
drag, startPoint x: 299, startPoint y: 138, endPoint x: 296, endPoint y: 141, distance: 4.7
click at [310, 37] on html ".abccls-1,.abccls-2{fill-rule:evenodd}.abccls-2{fill:#fff} .abfcls-1{fill:none}…" at bounding box center [211, 109] width 423 height 218
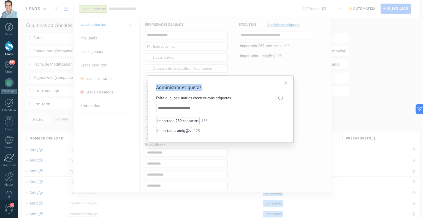
drag, startPoint x: 246, startPoint y: 80, endPoint x: 189, endPoint y: 117, distance: 67.2
click at [281, 4] on div "Administrar etiquetas Evita que los usuarios creen nuevas etiquetas Importado 2…" at bounding box center [221, 109] width 406 height 218
click at [187, 130] on div "Importados amig@s" at bounding box center [174, 130] width 36 height 7
click at [183, 133] on div at bounding box center [183, 133] width 0 height 0
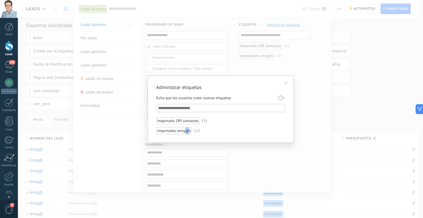
click at [183, 133] on div at bounding box center [183, 133] width 0 height 0
click at [284, 97] on label at bounding box center [282, 97] width 7 height 9
click at [184, 131] on div "Importados amig@s" at bounding box center [174, 130] width 36 height 7
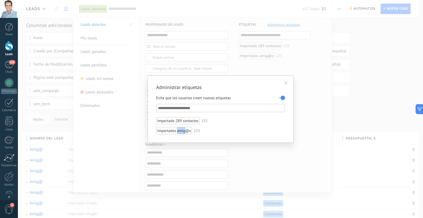
click at [178, 133] on div at bounding box center [178, 133] width 0 height 0
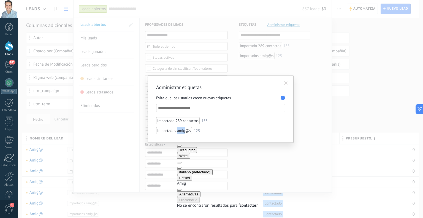
click at [216, 181] on div "Amig" at bounding box center [218, 183] width 82 height 5
click at [196, 181] on div "Amig" at bounding box center [218, 183] width 82 height 5
click at [195, 181] on div "Amig" at bounding box center [218, 183] width 82 height 5
click at [194, 181] on div "Amig" at bounding box center [218, 183] width 82 height 5
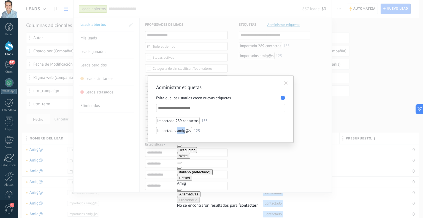
click at [193, 181] on div "Amig" at bounding box center [218, 183] width 82 height 5
click at [192, 181] on div "Amig" at bounding box center [218, 183] width 82 height 5
drag, startPoint x: 197, startPoint y: 179, endPoint x: 174, endPoint y: 176, distance: 22.8
click at [174, 176] on html ".abccls-1,.abccls-2{fill-rule:evenodd}.abccls-2{fill:#fff} .abfcls-1{fill:none}…" at bounding box center [211, 109] width 423 height 218
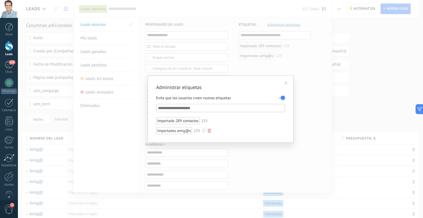
click at [162, 128] on div "Importados amig@s" at bounding box center [174, 130] width 36 height 7
drag, startPoint x: 157, startPoint y: 129, endPoint x: 193, endPoint y: 130, distance: 36.1
click at [193, 130] on li "Importados amig@s 125" at bounding box center [201, 130] width 90 height 7
click at [191, 133] on div at bounding box center [191, 133] width 0 height 0
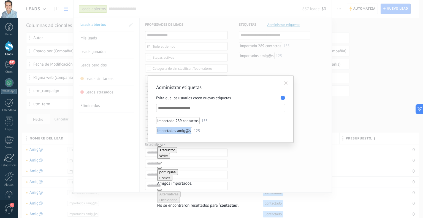
click at [215, 181] on div "Amigos importados." at bounding box center [198, 183] width 82 height 5
click at [214, 181] on div "Amigos importados." at bounding box center [198, 183] width 82 height 5
click at [162, 167] on button at bounding box center [159, 168] width 4 height 2
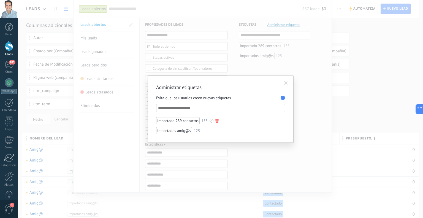
click at [191, 119] on div "Importado 289 contactos" at bounding box center [178, 120] width 44 height 7
click at [180, 120] on div "Importado 289 contactos" at bounding box center [178, 120] width 44 height 7
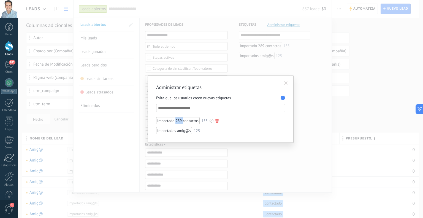
click at [180, 120] on div "Importado 289 contactos" at bounding box center [178, 120] width 44 height 7
click at [164, 120] on div "Importado 289 contactos" at bounding box center [178, 120] width 44 height 7
click at [203, 107] on input "text" at bounding box center [221, 108] width 126 height 7
click at [279, 97] on label at bounding box center [282, 97] width 7 height 9
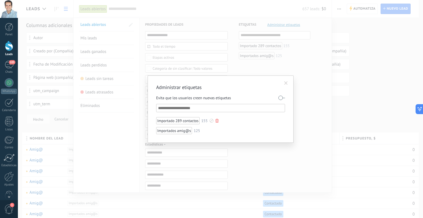
click at [181, 119] on div "Importado 289 contactos" at bounding box center [178, 120] width 44 height 7
click at [189, 108] on input "text" at bounding box center [221, 108] width 126 height 7
type input "*"
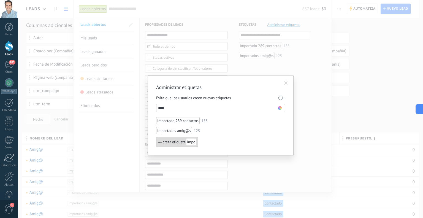
type input "****"
click at [287, 84] on span at bounding box center [287, 83] width 4 height 4
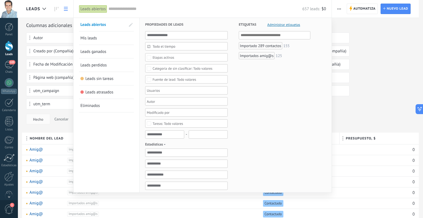
click at [369, 78] on div at bounding box center [211, 109] width 423 height 218
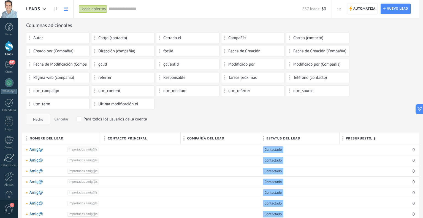
click at [218, 25] on div "Columnas adicionales" at bounding box center [220, 25] width 389 height 6
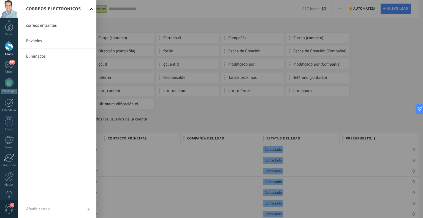
scroll to position [9, 0]
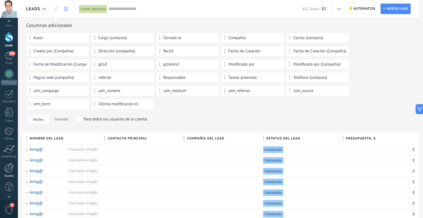
click at [7, 168] on div at bounding box center [8, 168] width 9 height 10
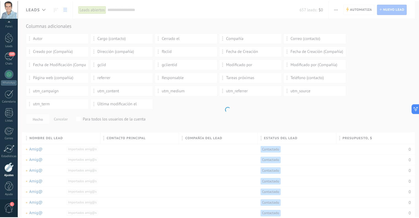
scroll to position [11, 0]
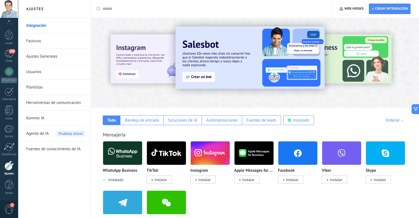
click at [52, 72] on link "Usuarios" at bounding box center [55, 71] width 59 height 15
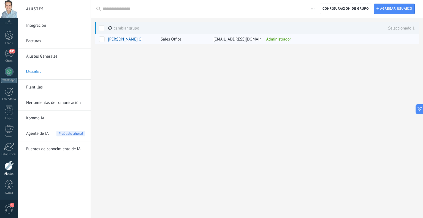
click at [160, 39] on div "Sales Office" at bounding box center [183, 39] width 50 height 10
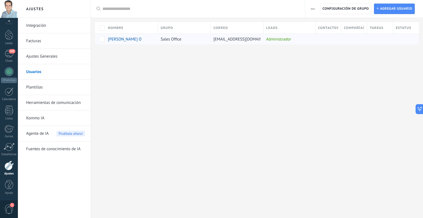
click at [281, 40] on div "Administrador" at bounding box center [288, 39] width 49 height 10
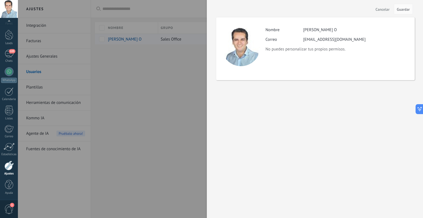
click at [281, 40] on div "Actividad Nombre Fabricio Betancourt O Correo fabriciobetancourtordonez@gmail.c…" at bounding box center [315, 48] width 199 height 63
click at [379, 6] on button "Cancelar" at bounding box center [383, 9] width 18 height 9
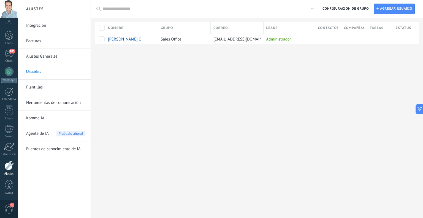
click at [41, 56] on link "Ajustes Generales" at bounding box center [55, 56] width 59 height 15
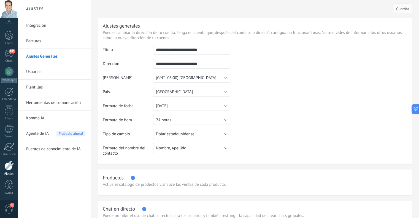
click at [287, 113] on table "**********" at bounding box center [255, 103] width 305 height 116
click at [299, 124] on table "**********" at bounding box center [255, 103] width 305 height 116
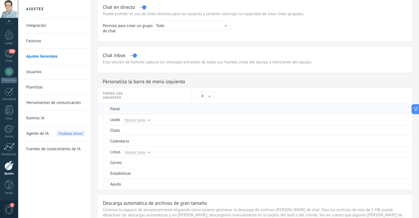
scroll to position [202, 0]
click at [149, 120] on div at bounding box center [149, 119] width 2 height 2
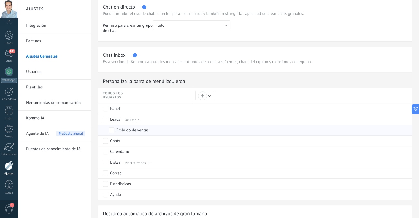
click at [114, 133] on div "Embudo de ventas" at bounding box center [149, 130] width 81 height 10
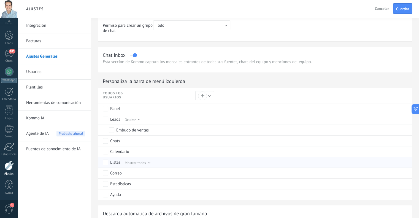
click at [148, 163] on div at bounding box center [149, 162] width 2 height 2
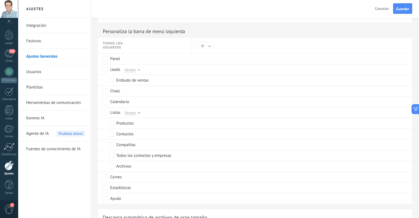
scroll to position [253, 0]
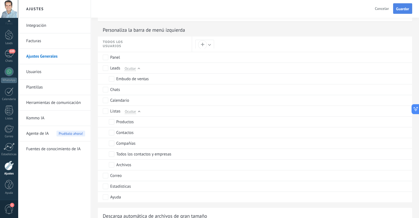
click at [404, 8] on span "Guardar" at bounding box center [402, 9] width 13 height 4
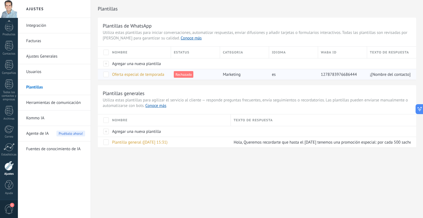
click at [184, 76] on span "Rechazado" at bounding box center [184, 74] width 20 height 7
click at [135, 73] on span "Oferta especial de temporada" at bounding box center [138, 74] width 52 height 5
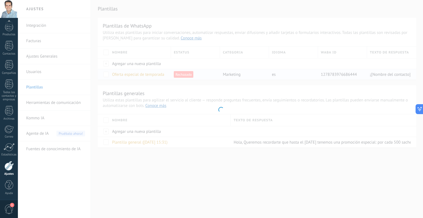
scroll to position [41, 0]
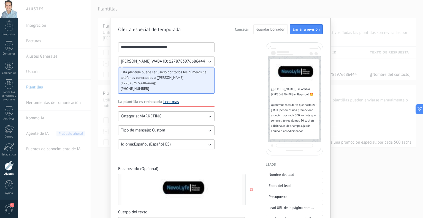
click at [169, 101] on link "Leer mas" at bounding box center [171, 102] width 16 height 6
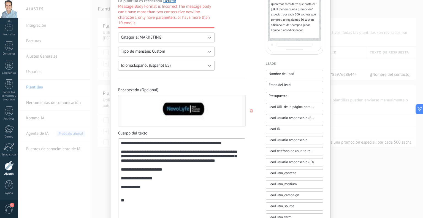
scroll to position [0, 0]
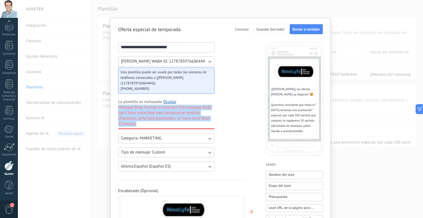
drag, startPoint x: 137, startPoint y: 122, endPoint x: 117, endPoint y: 107, distance: 25.0
click at [118, 107] on span "Message Body Format is Incorrect The message body can't have more than two cons…" at bounding box center [166, 116] width 96 height 22
copy span "Message Body Format is Incorrect The message body can't have more than two cons…"
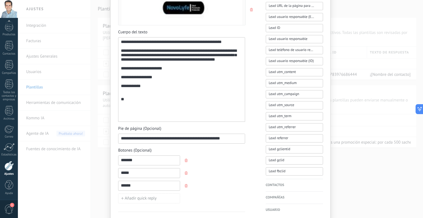
scroll to position [101, 0]
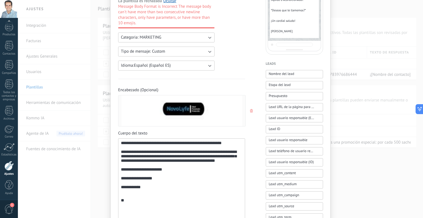
click at [130, 203] on div "**********" at bounding box center [182, 181] width 122 height 80
drag, startPoint x: 124, startPoint y: 208, endPoint x: 132, endPoint y: 209, distance: 8.0
click at [124, 208] on div "**********" at bounding box center [182, 181] width 122 height 80
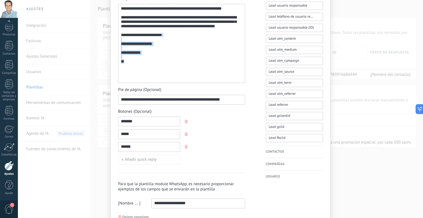
scroll to position [267, 0]
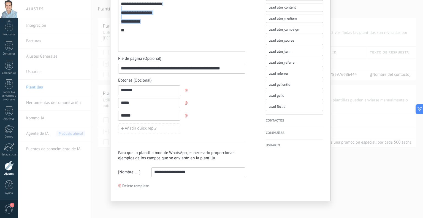
drag, startPoint x: 147, startPoint y: 196, endPoint x: 187, endPoint y: 37, distance: 163.9
click at [187, 37] on div "**********" at bounding box center [182, 12] width 122 height 74
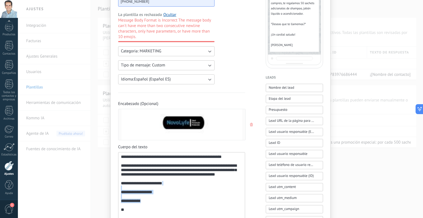
scroll to position [88, 0]
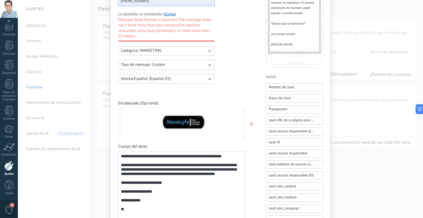
click at [121, 156] on div "**********" at bounding box center [182, 191] width 122 height 74
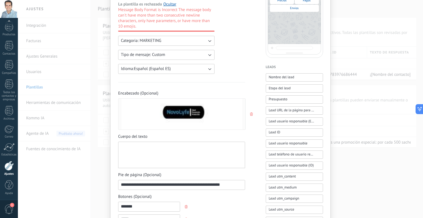
scroll to position [0, 0]
click at [143, 153] on div at bounding box center [182, 155] width 122 height 22
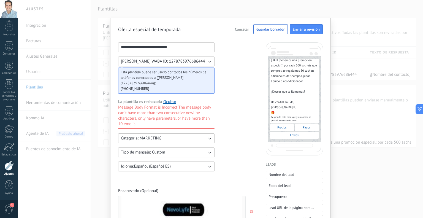
scroll to position [101, 0]
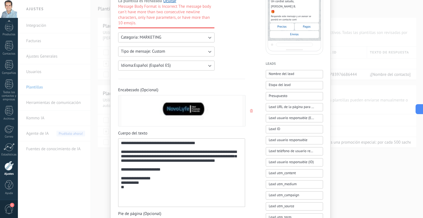
click at [251, 110] on icon "button" at bounding box center [251, 110] width 3 height 3
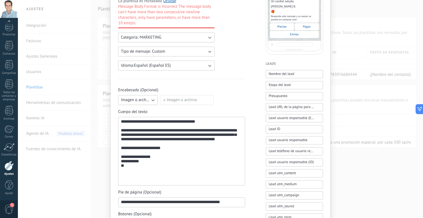
click at [127, 100] on span "Imagen o archivo" at bounding box center [135, 100] width 29 height 6
click at [136, 118] on span "Imagen o archivo" at bounding box center [136, 119] width 31 height 6
click at [193, 98] on label "Imagen o archivo" at bounding box center [187, 100] width 54 height 10
click at [160, 95] on input "Imagen o archivo" at bounding box center [160, 95] width 0 height 0
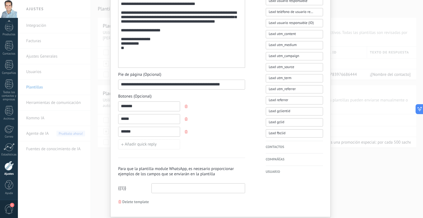
scroll to position [256, 0]
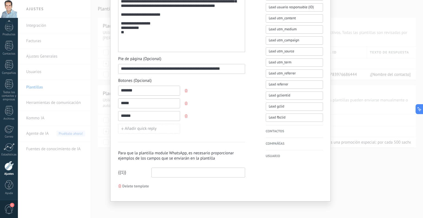
click at [185, 172] on input at bounding box center [198, 172] width 93 height 9
click at [197, 165] on div "Para que la plantilla module WhatsApp, es necesario proporcionar ejemplos de lo…" at bounding box center [181, 160] width 127 height 36
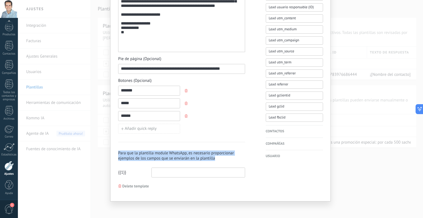
drag, startPoint x: 213, startPoint y: 155, endPoint x: 112, endPoint y: 153, distance: 100.7
click at [162, 156] on h3 "Para que la plantilla module WhatsApp, es necesario proporcionar ejemplos de lo…" at bounding box center [181, 156] width 127 height 10
drag, startPoint x: 215, startPoint y: 156, endPoint x: 117, endPoint y: 151, distance: 98.8
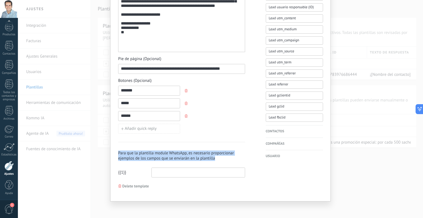
copy h3 "Para que la plantilla module WhatsApp, es necesario proporcionar ejemplos de lo…"
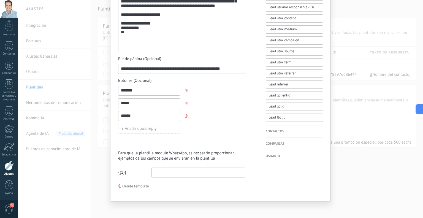
click at [184, 173] on input at bounding box center [198, 172] width 93 height 9
paste input "**********"
type input "**********"
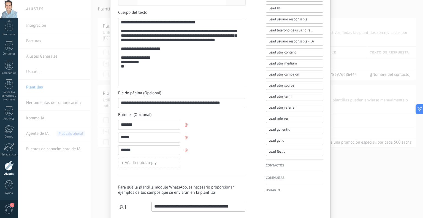
scroll to position [221, 0]
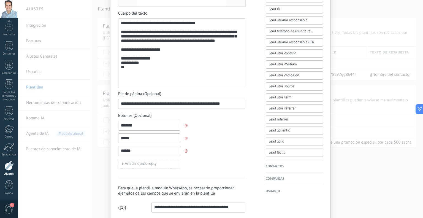
drag, startPoint x: 233, startPoint y: 206, endPoint x: 120, endPoint y: 193, distance: 113.5
click at [120, 193] on div "**********" at bounding box center [181, 195] width 127 height 36
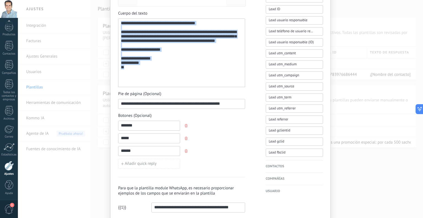
drag, startPoint x: 132, startPoint y: 80, endPoint x: 105, endPoint y: 13, distance: 72.1
click at [105, 13] on div "**********" at bounding box center [221, 109] width 406 height 218
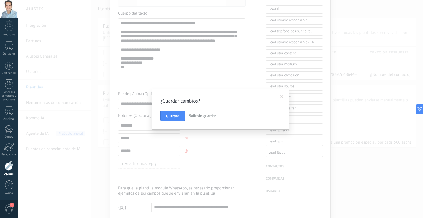
drag, startPoint x: 283, startPoint y: 95, endPoint x: 279, endPoint y: 94, distance: 4.8
click at [283, 95] on span at bounding box center [282, 97] width 4 height 4
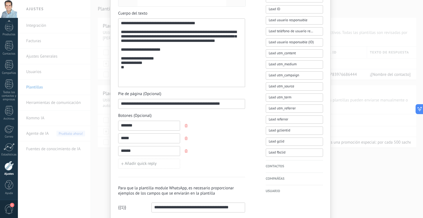
drag, startPoint x: 142, startPoint y: 69, endPoint x: 139, endPoint y: 81, distance: 12.3
click at [142, 69] on div "**********" at bounding box center [182, 53] width 122 height 64
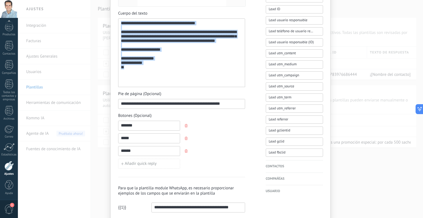
drag, startPoint x: 129, startPoint y: 82, endPoint x: 113, endPoint y: 21, distance: 63.3
click at [113, 21] on div "**********" at bounding box center [220, 16] width 221 height 439
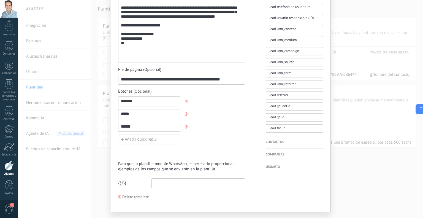
scroll to position [256, 0]
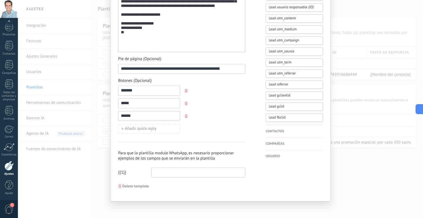
click at [183, 172] on input at bounding box center [198, 172] width 93 height 9
paste input "**********"
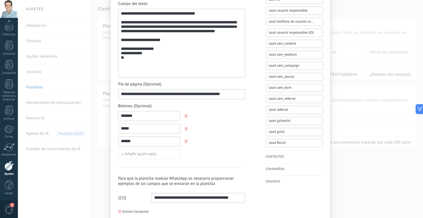
scroll to position [229, 0]
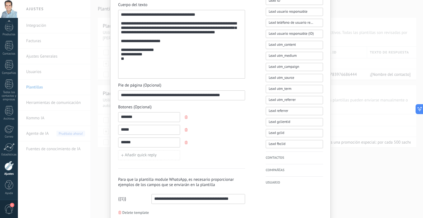
type input "**********"
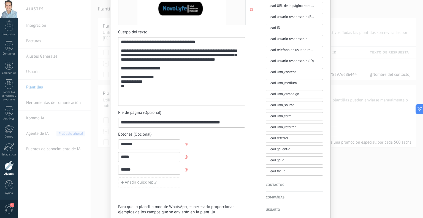
scroll to position [256, 0]
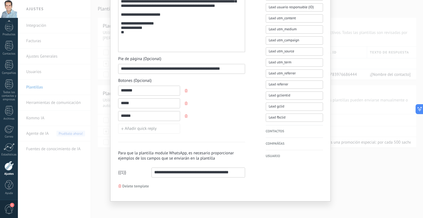
drag, startPoint x: 232, startPoint y: 171, endPoint x: 104, endPoint y: 165, distance: 128.9
click at [104, 165] on div "**********" at bounding box center [221, 109] width 406 height 218
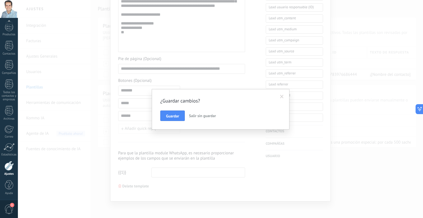
click at [281, 95] on span at bounding box center [282, 97] width 4 height 4
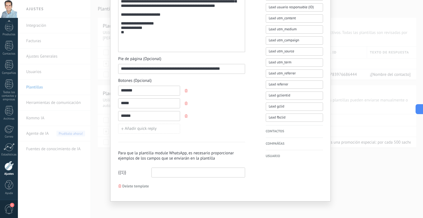
click at [164, 171] on input at bounding box center [198, 172] width 93 height 9
type input "******"
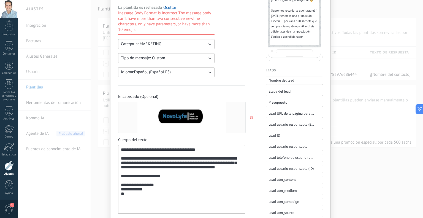
scroll to position [0, 0]
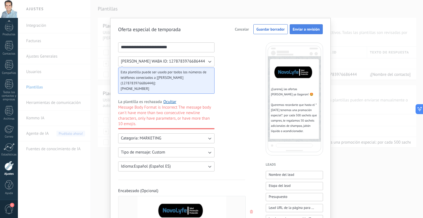
click at [304, 29] on span "Enviar a revisión" at bounding box center [306, 29] width 27 height 4
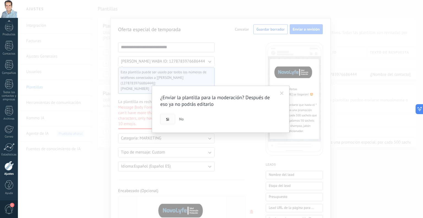
click at [168, 119] on span "Si" at bounding box center [167, 119] width 3 height 4
